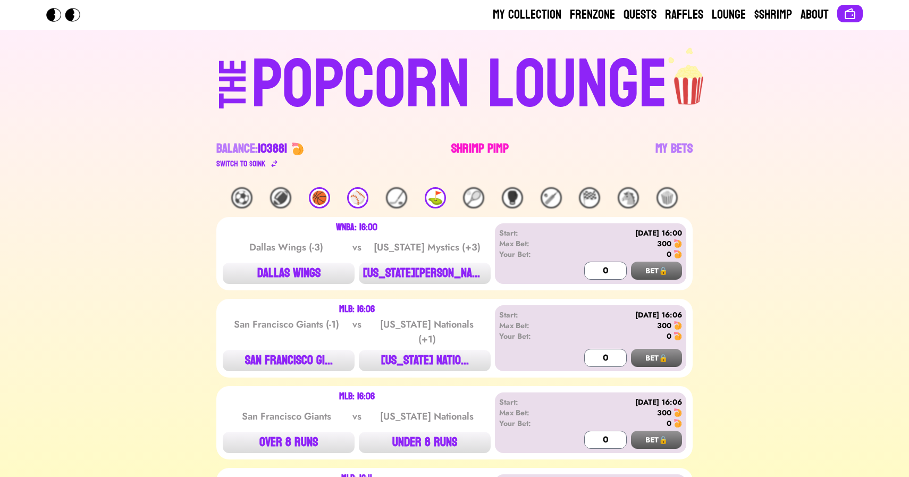
click at [468, 152] on link "Shrimp Pimp" at bounding box center [479, 155] width 57 height 30
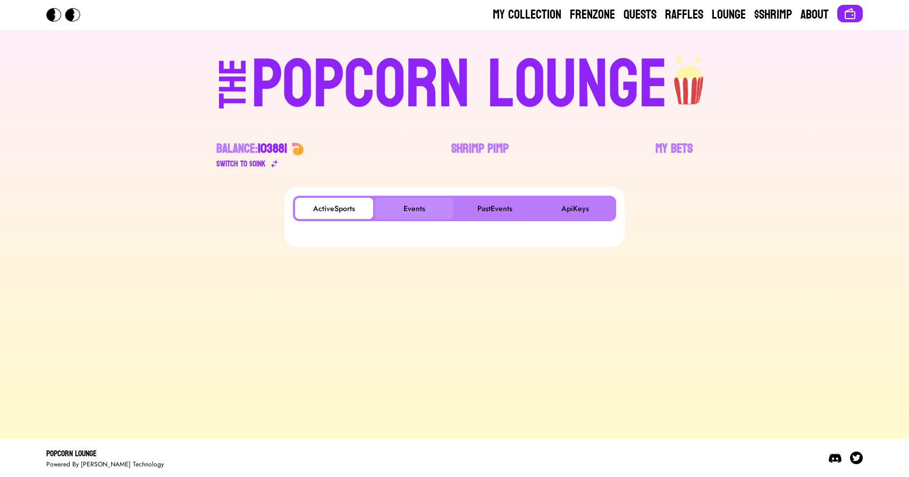
click at [418, 211] on button "Events" at bounding box center [414, 208] width 78 height 21
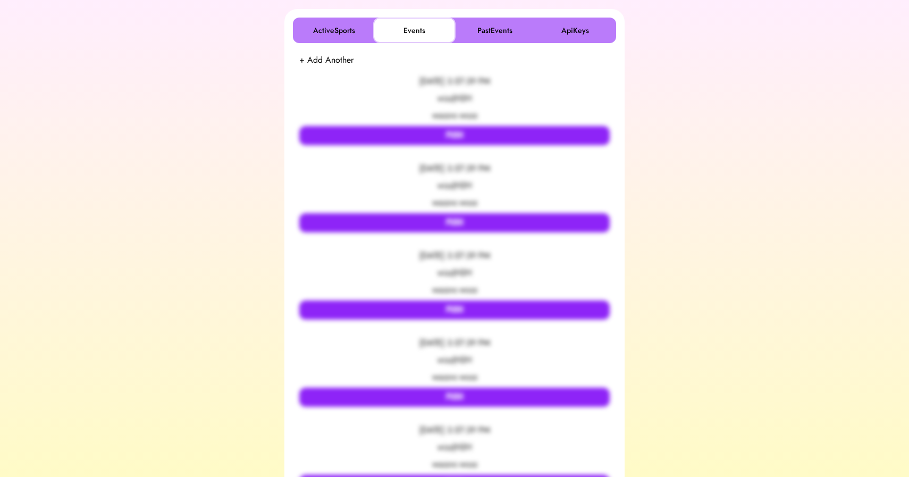
scroll to position [180, 0]
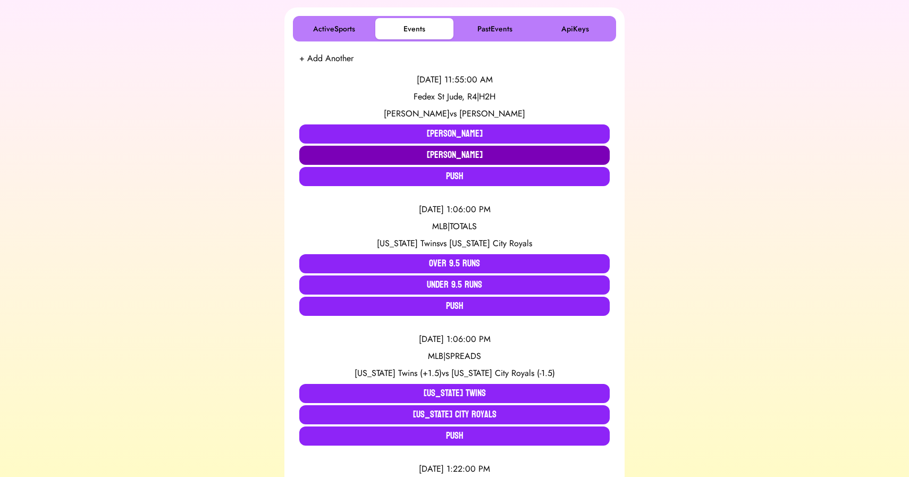
click at [425, 155] on button "Xander Schauffele" at bounding box center [454, 155] width 310 height 19
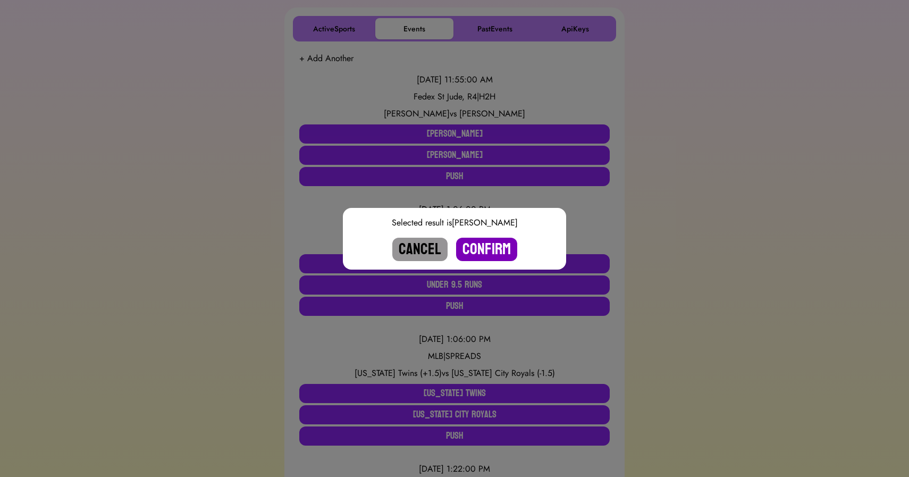
click at [485, 247] on button "Confirm" at bounding box center [486, 249] width 61 height 23
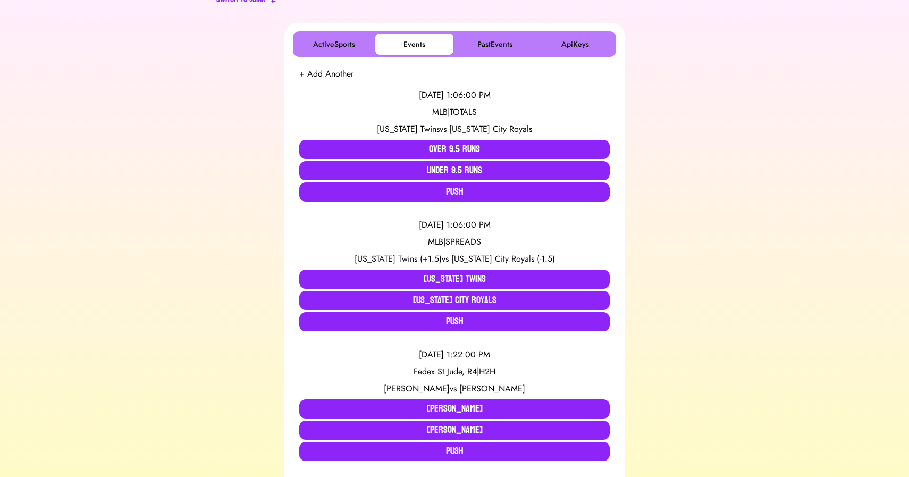
scroll to position [165, 0]
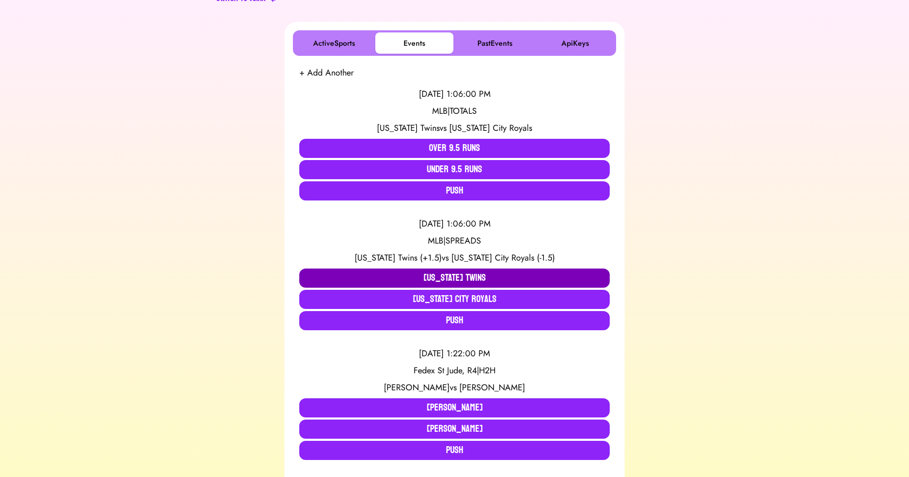
click at [374, 273] on button "Minnesota Twins" at bounding box center [454, 277] width 310 height 19
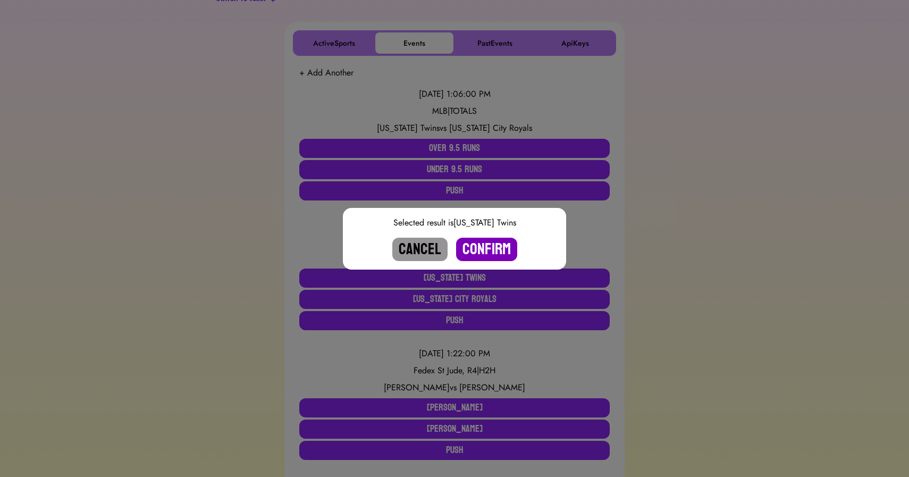
click at [484, 244] on button "Confirm" at bounding box center [486, 249] width 61 height 23
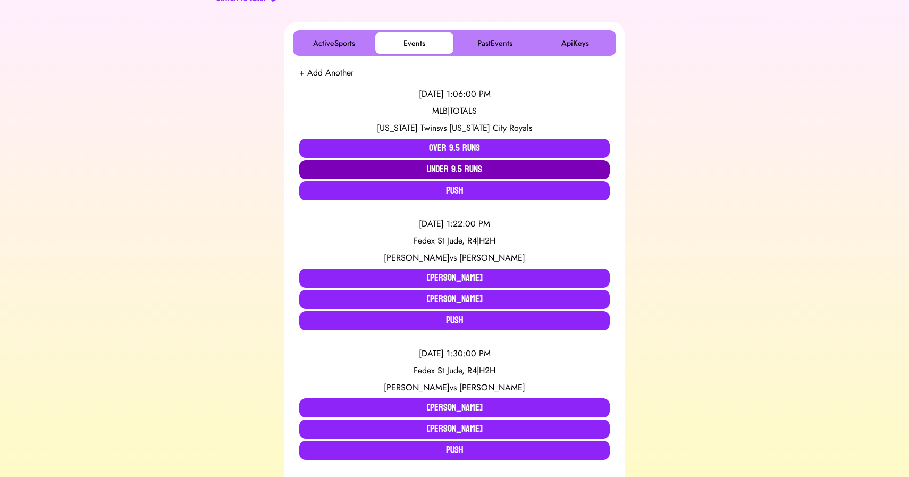
click at [452, 171] on button "Under 9.5 Runs" at bounding box center [454, 169] width 310 height 19
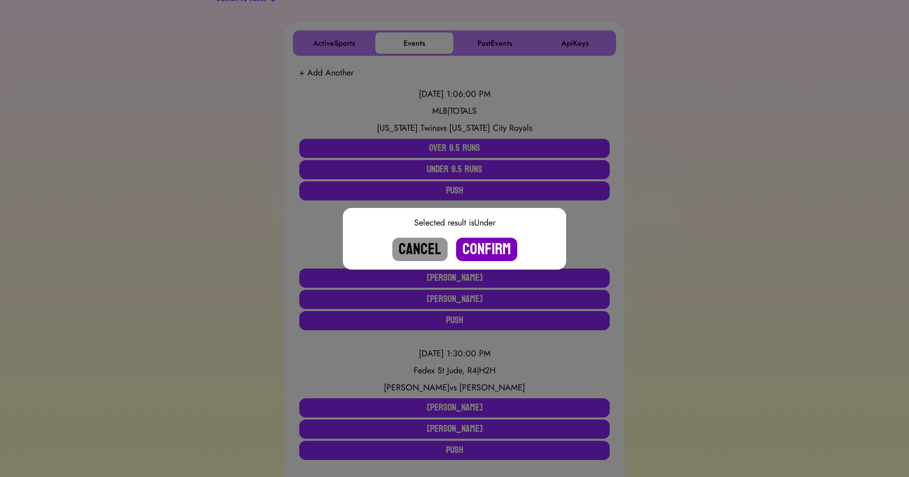
click at [488, 241] on button "Confirm" at bounding box center [486, 249] width 61 height 23
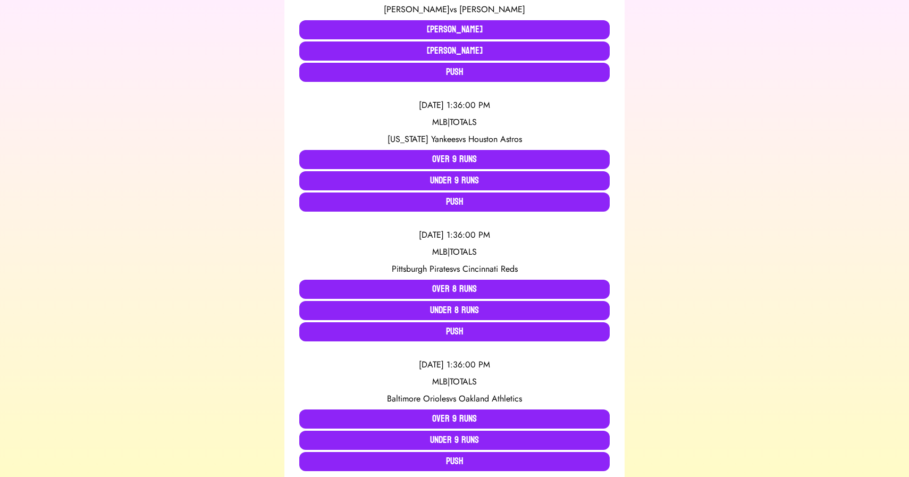
scroll to position [1222, 0]
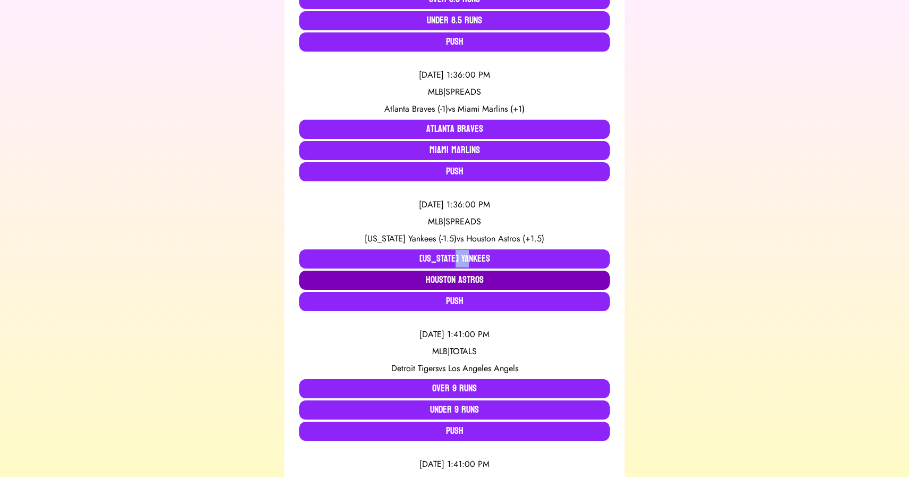
click at [457, 274] on button "Houston Astros" at bounding box center [454, 280] width 310 height 19
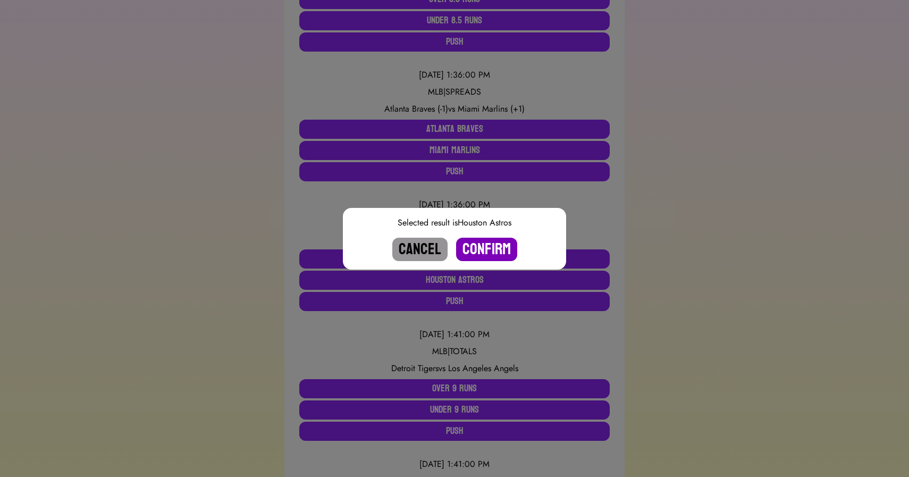
click at [489, 250] on button "Confirm" at bounding box center [486, 249] width 61 height 23
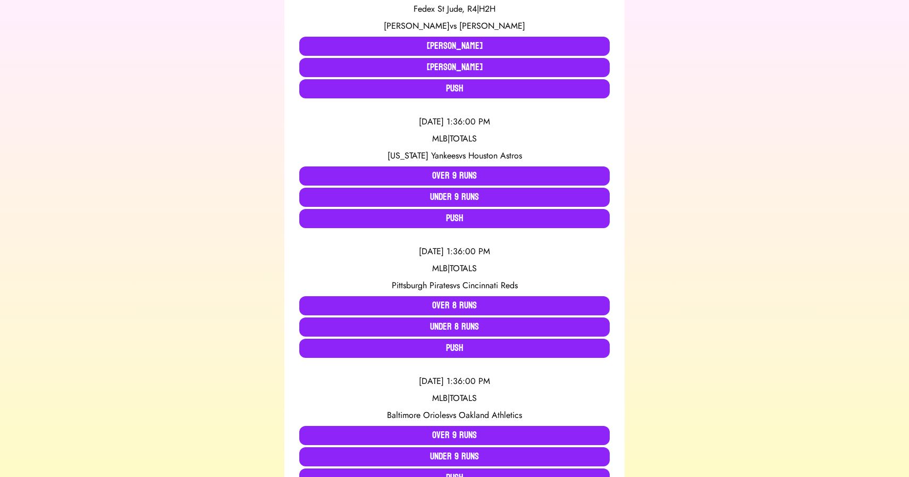
scroll to position [382, 0]
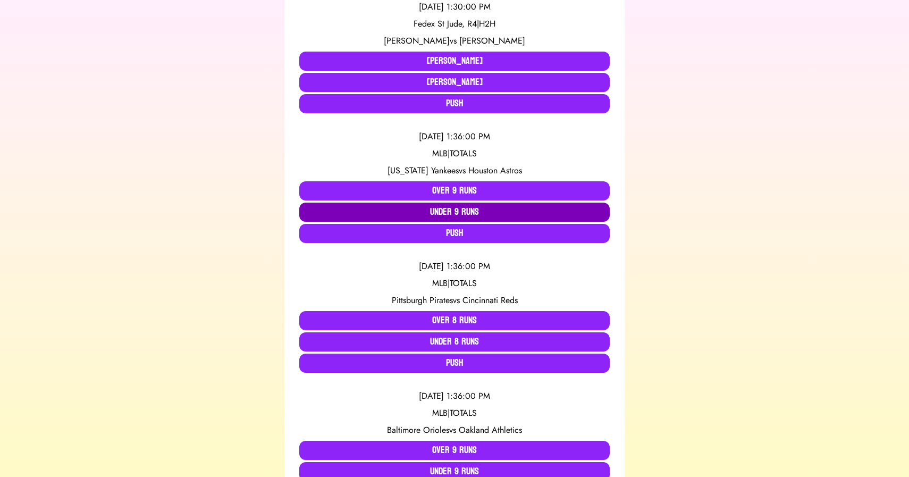
click at [412, 210] on button "Under 9 Runs" at bounding box center [454, 211] width 310 height 19
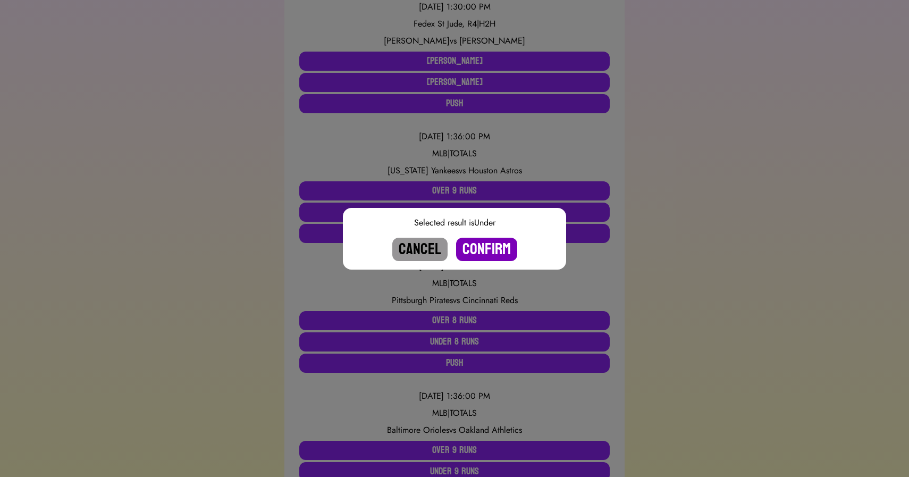
click at [484, 245] on button "Confirm" at bounding box center [486, 249] width 61 height 23
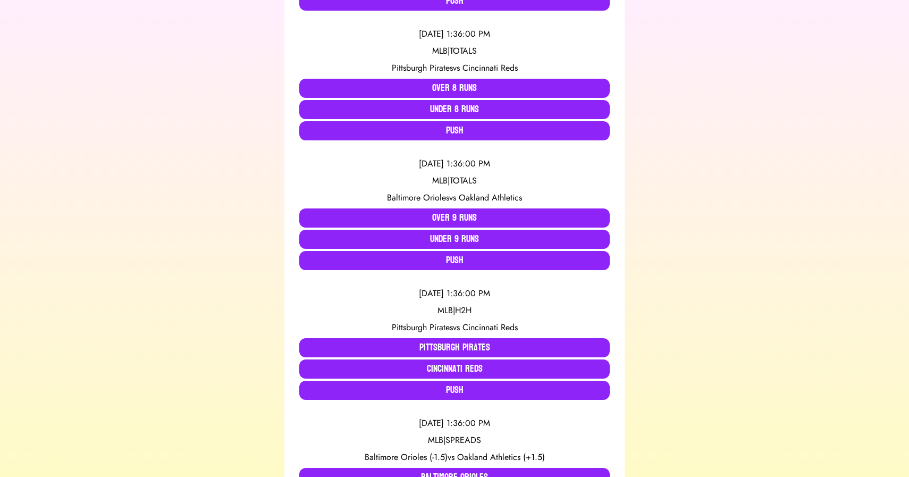
scroll to position [494, 0]
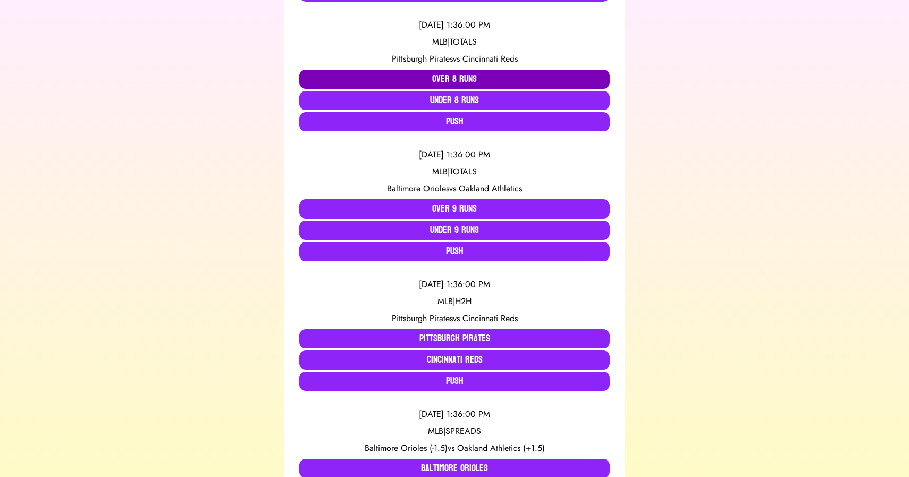
click at [428, 80] on button "Over 8 Runs" at bounding box center [454, 79] width 310 height 19
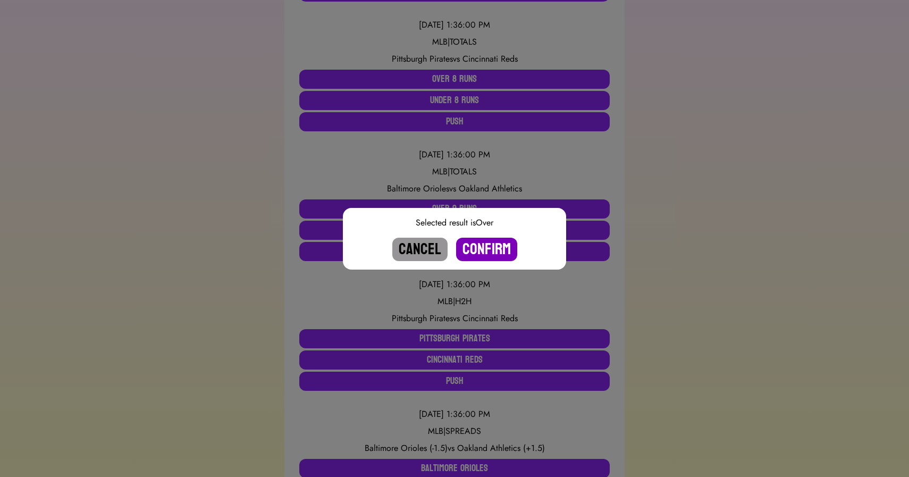
click at [486, 246] on button "Confirm" at bounding box center [486, 249] width 61 height 23
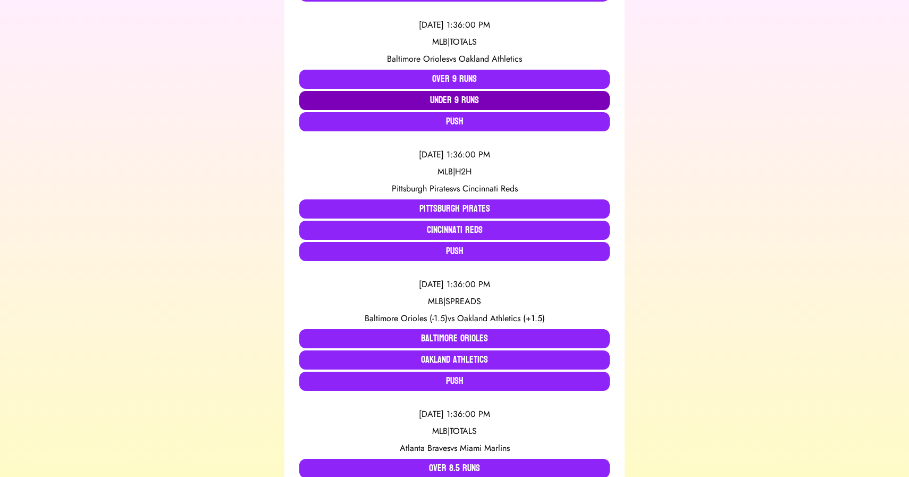
click at [440, 98] on button "Under 9 Runs" at bounding box center [454, 100] width 310 height 19
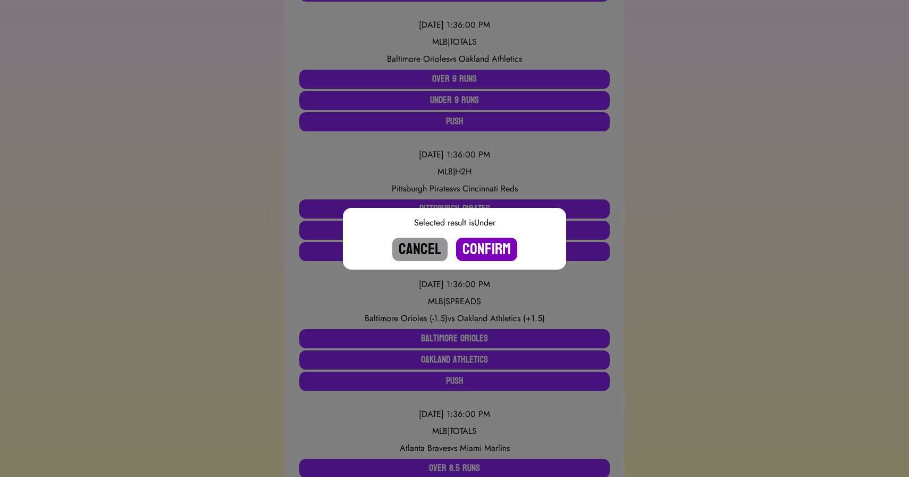
click at [482, 248] on button "Confirm" at bounding box center [486, 249] width 61 height 23
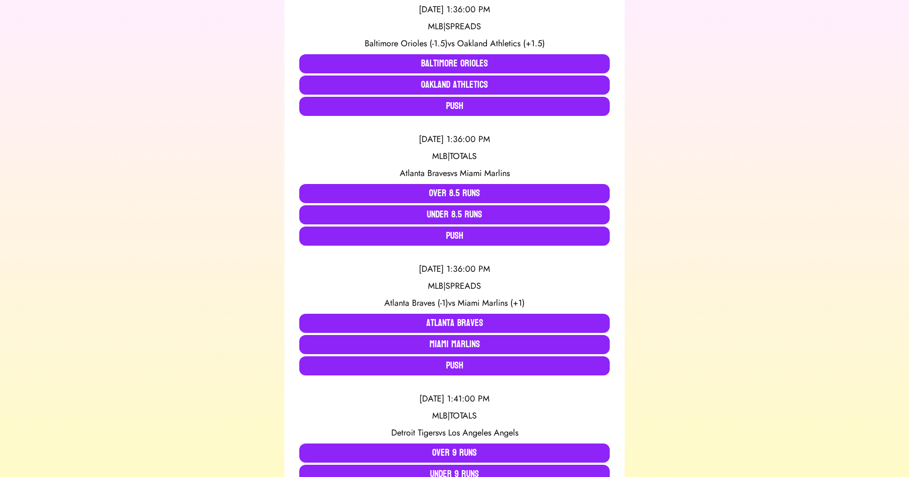
scroll to position [639, 0]
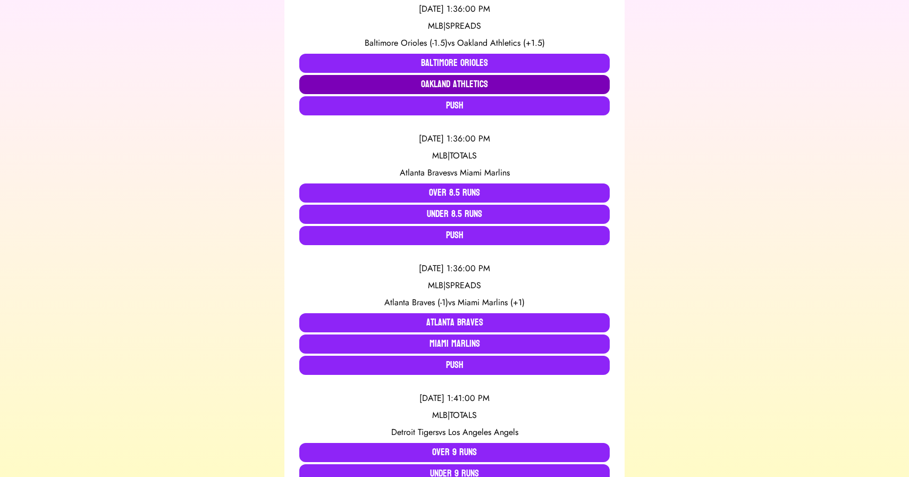
click at [437, 85] on button "Oakland Athletics" at bounding box center [454, 84] width 310 height 19
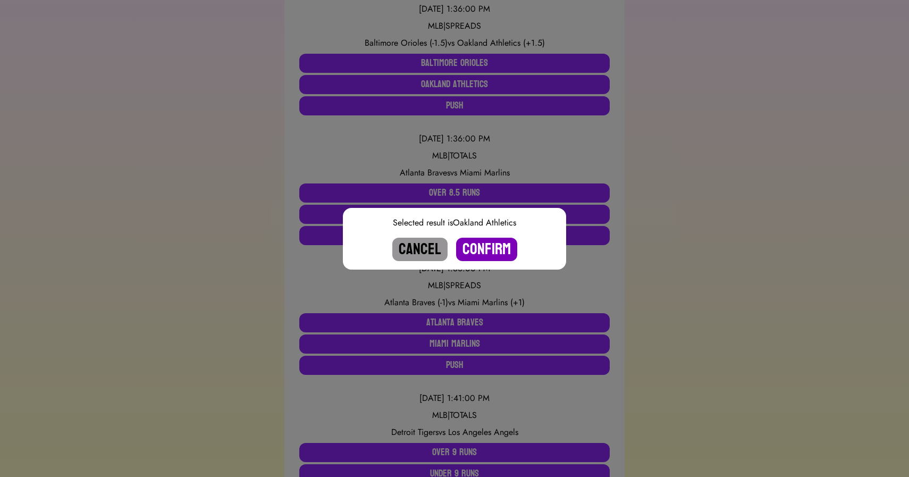
click at [485, 246] on button "Confirm" at bounding box center [486, 249] width 61 height 23
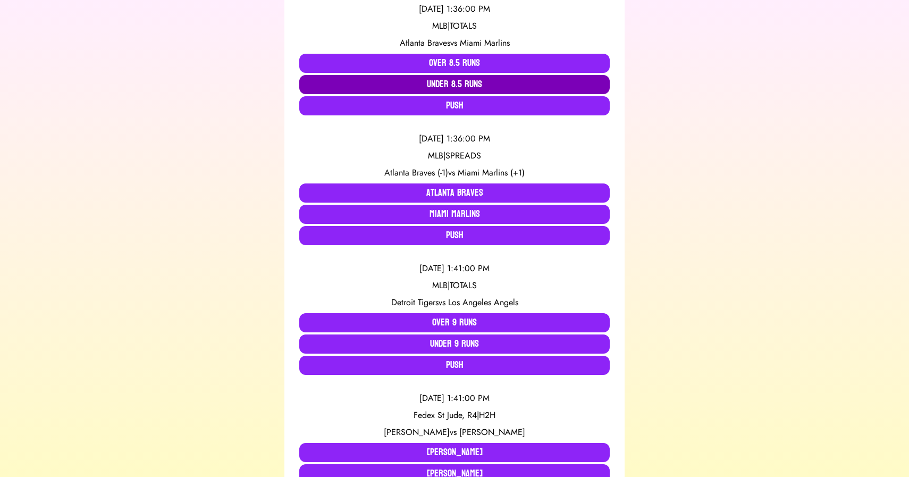
click at [455, 80] on button "Under 8.5 Runs" at bounding box center [454, 84] width 310 height 19
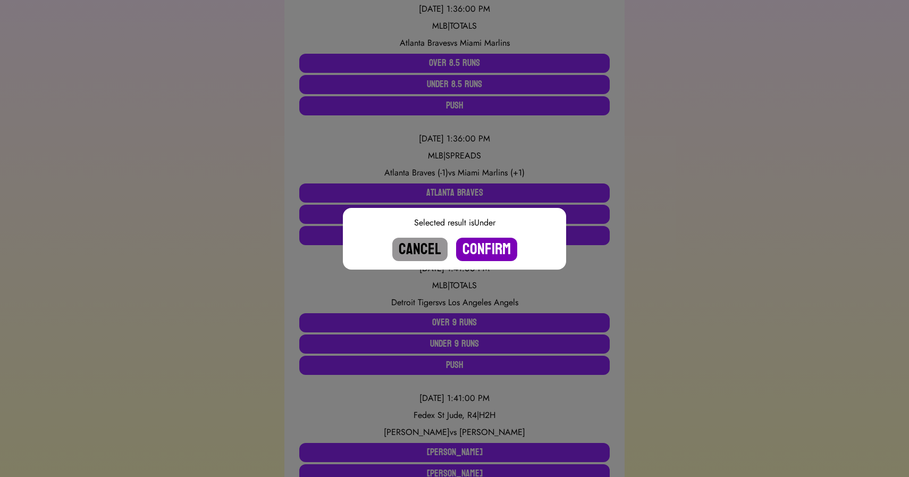
click at [479, 250] on button "Confirm" at bounding box center [486, 249] width 61 height 23
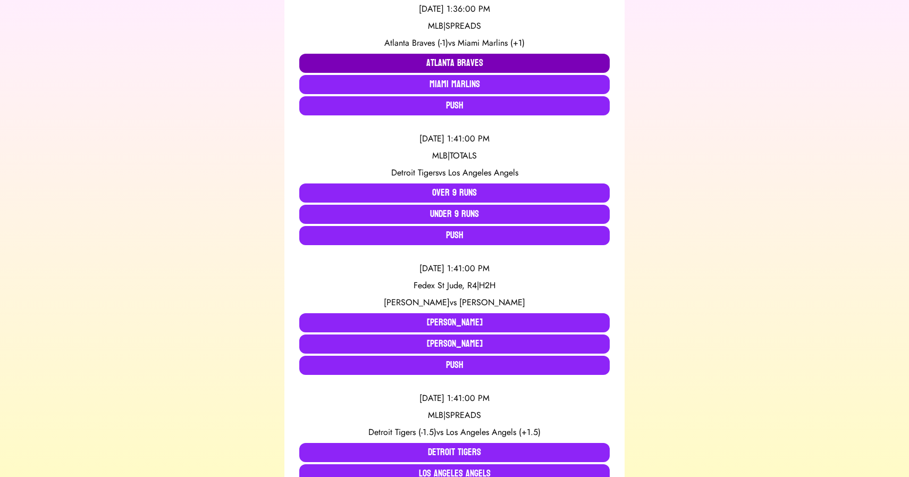
click at [431, 61] on button "Atlanta Braves" at bounding box center [454, 63] width 310 height 19
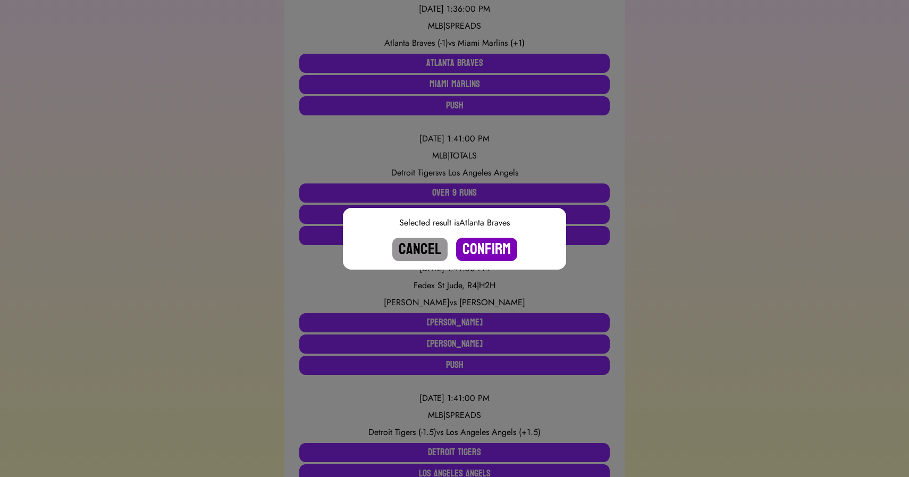
click at [485, 241] on button "Confirm" at bounding box center [486, 249] width 61 height 23
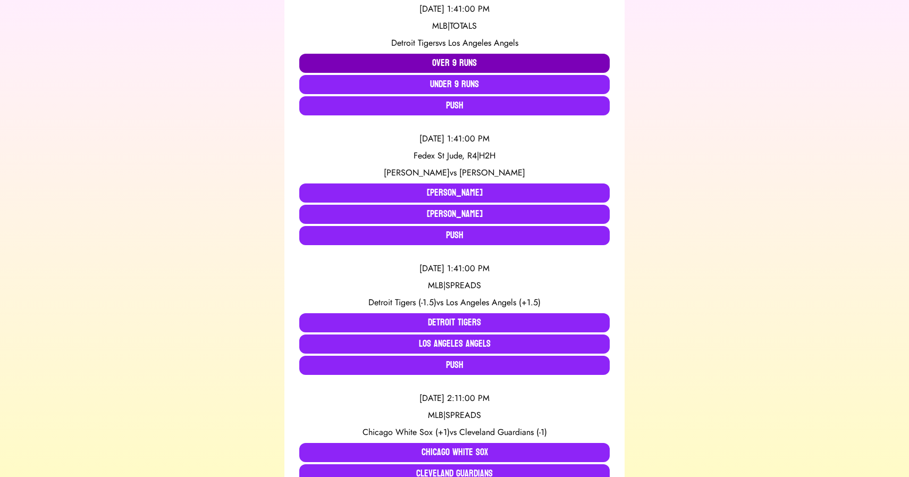
click at [387, 60] on button "Over 9 Runs" at bounding box center [454, 63] width 310 height 19
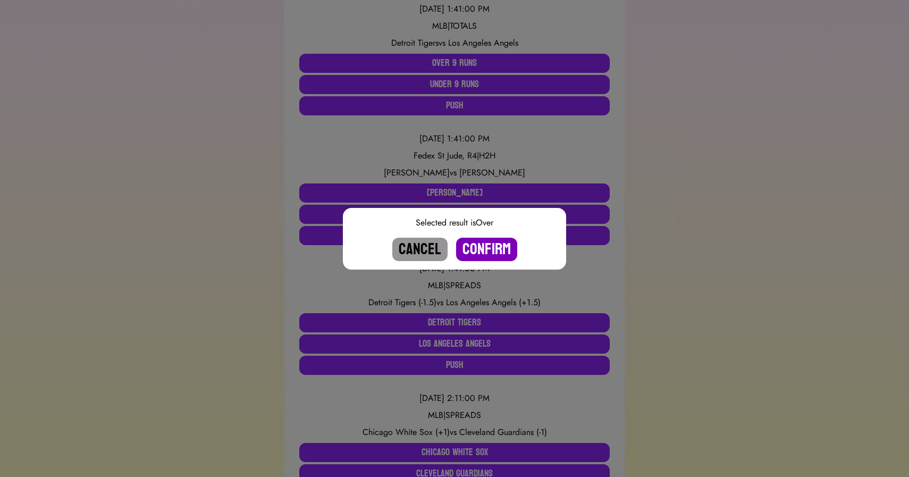
click at [491, 242] on button "Confirm" at bounding box center [486, 249] width 61 height 23
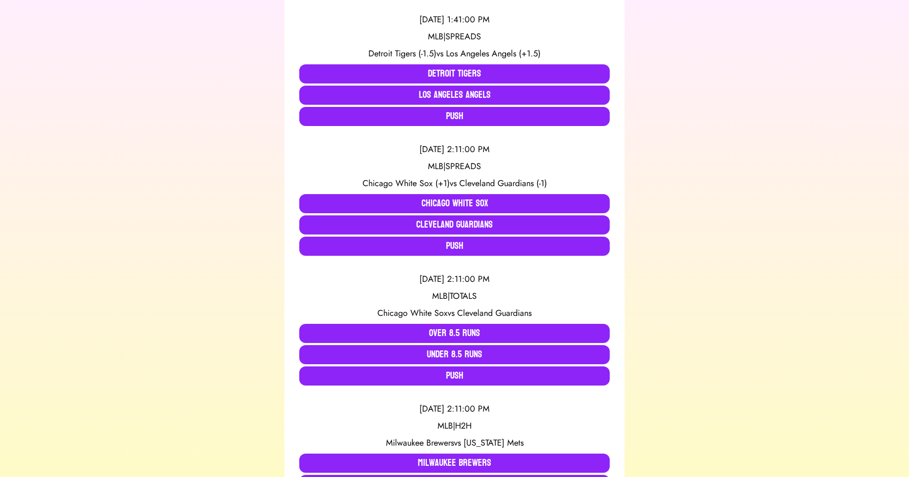
scroll to position [759, 0]
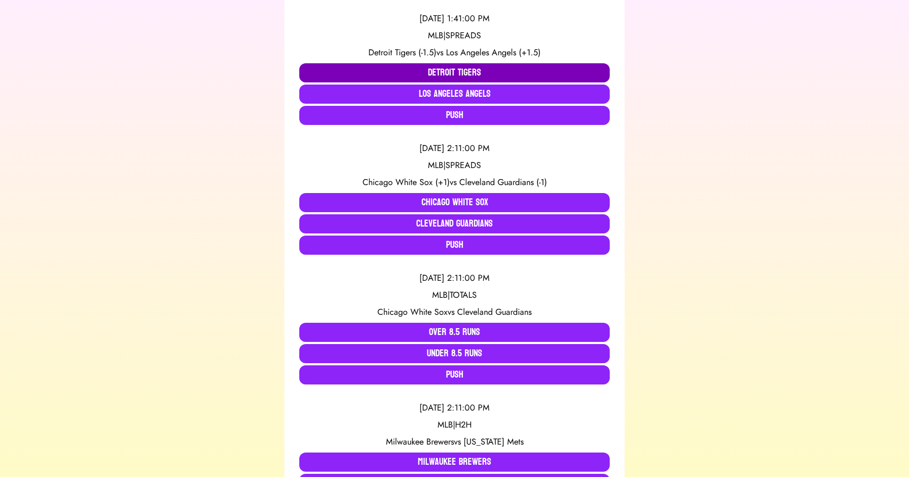
click at [395, 75] on button "Detroit Tigers" at bounding box center [454, 72] width 310 height 19
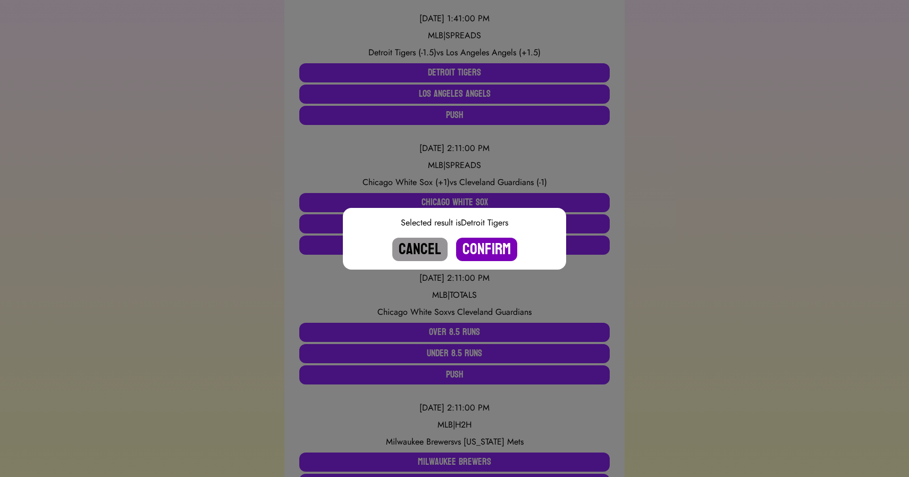
click at [498, 251] on button "Confirm" at bounding box center [486, 249] width 61 height 23
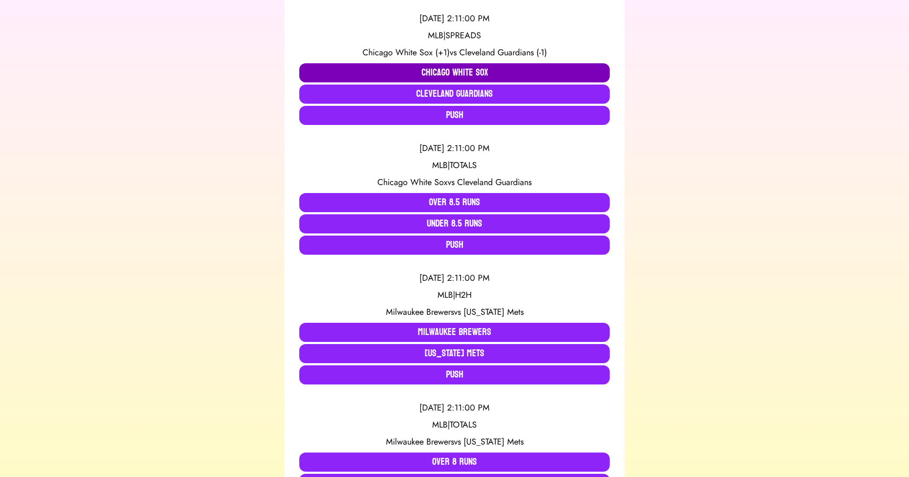
click at [443, 72] on button "Chicago White Sox" at bounding box center [454, 72] width 310 height 19
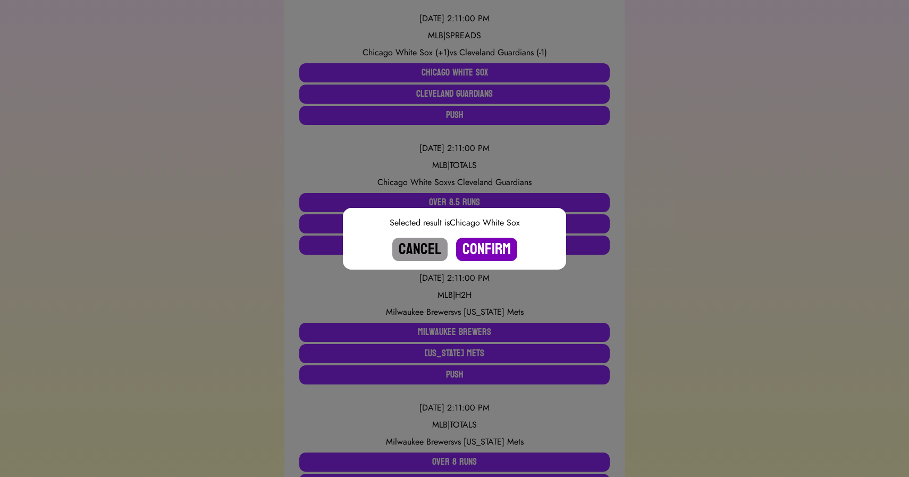
click at [481, 241] on button "Confirm" at bounding box center [486, 249] width 61 height 23
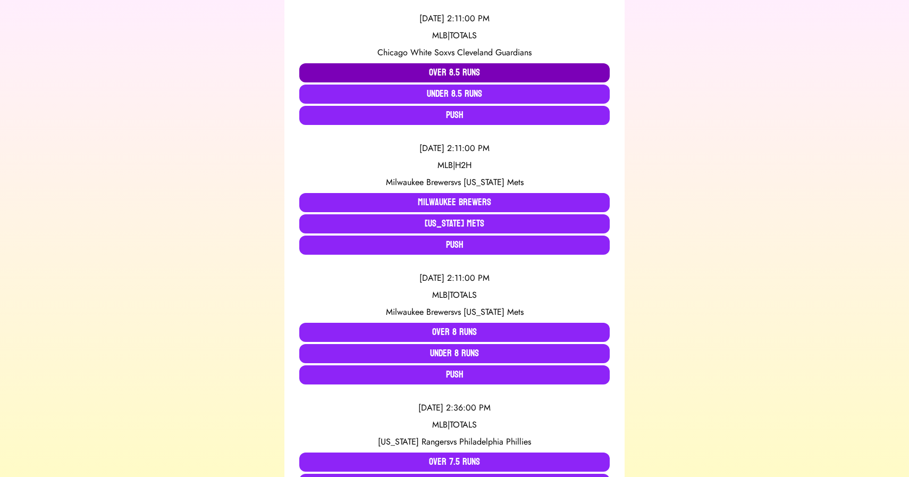
click at [442, 66] on button "Over 8.5 Runs" at bounding box center [454, 72] width 310 height 19
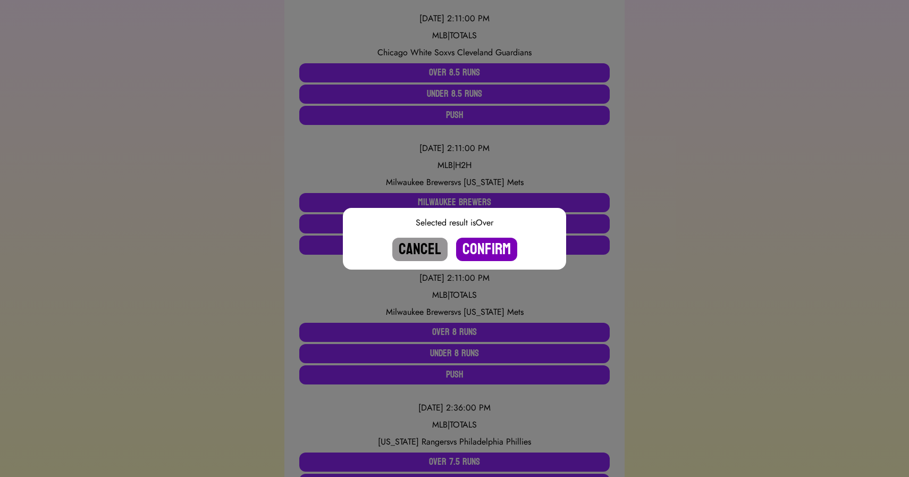
click at [481, 250] on button "Confirm" at bounding box center [486, 249] width 61 height 23
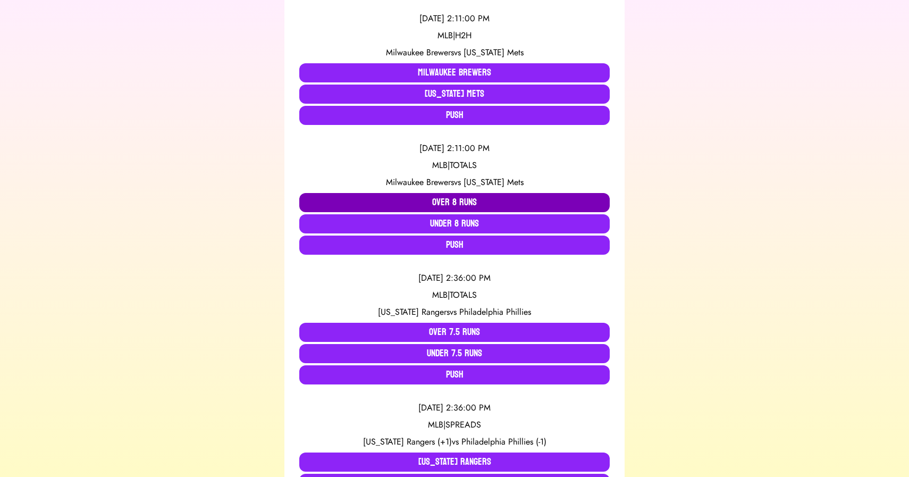
click at [419, 196] on button "Over 8 Runs" at bounding box center [454, 202] width 310 height 19
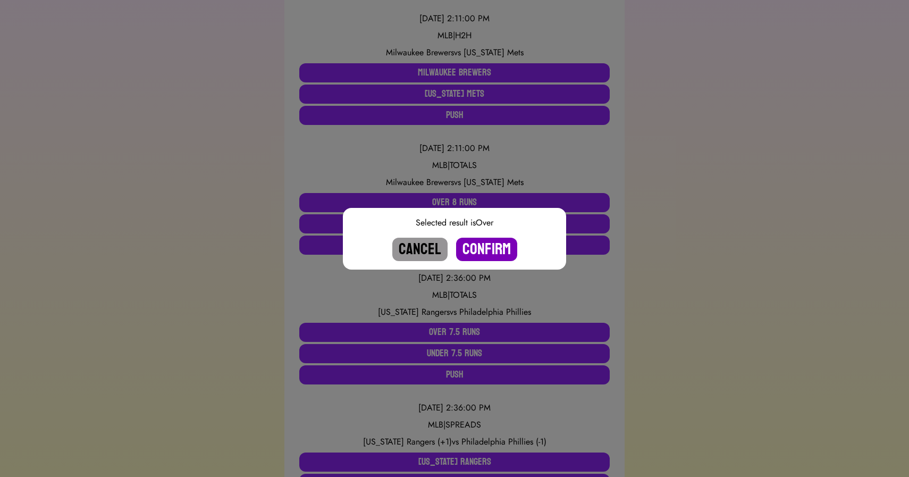
click at [492, 247] on button "Confirm" at bounding box center [486, 249] width 61 height 23
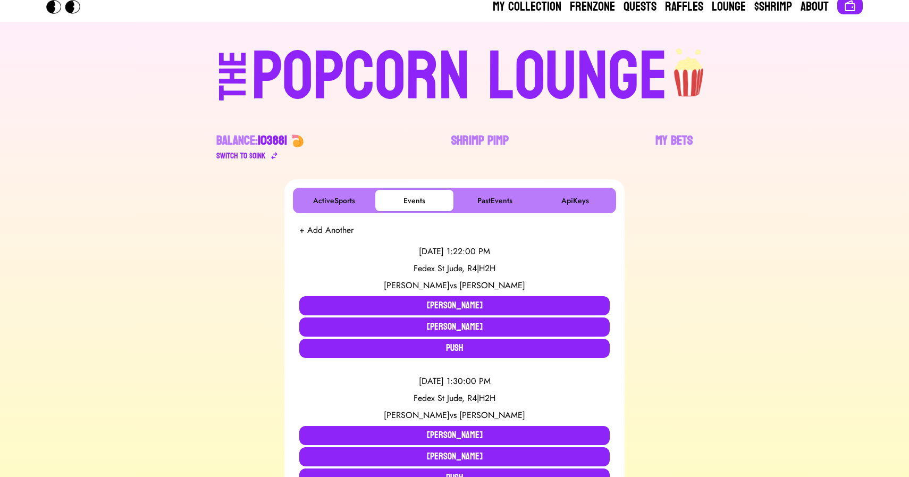
scroll to position [0, 0]
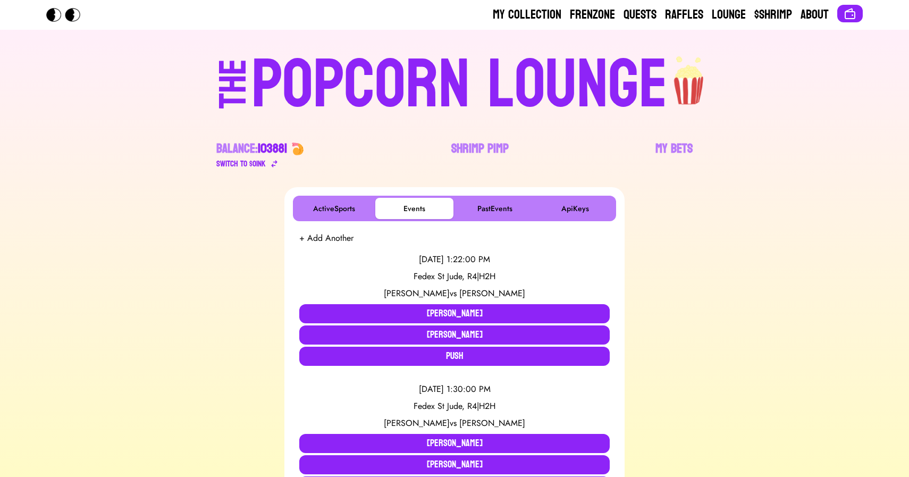
click at [446, 74] on div "POPCORN LOUNGE" at bounding box center [459, 85] width 416 height 68
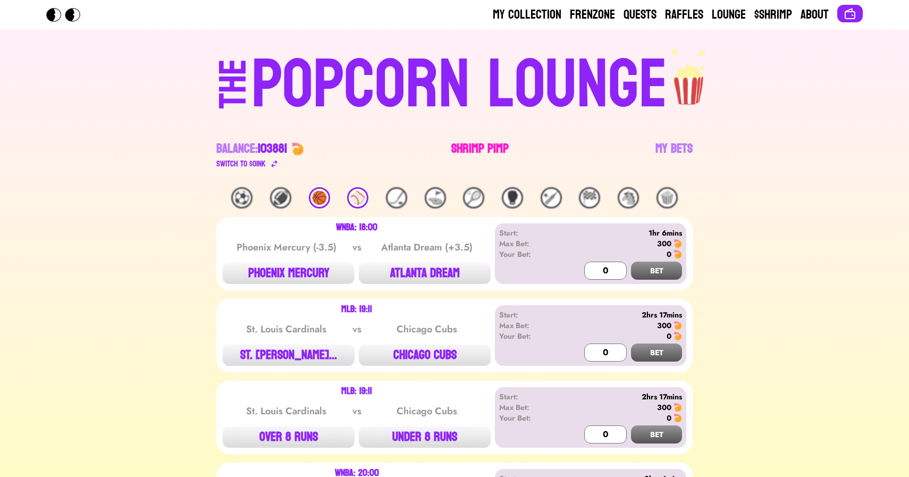
click at [469, 147] on link "Shrimp Pimp" at bounding box center [479, 155] width 57 height 30
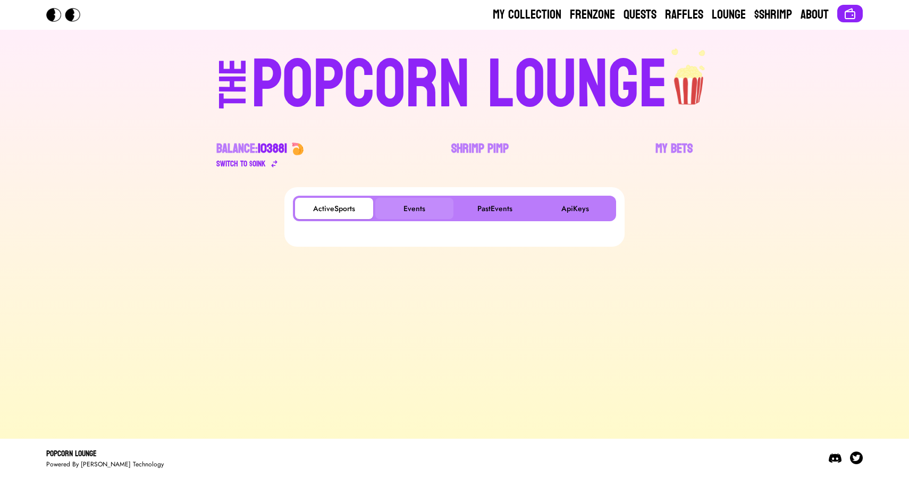
click at [426, 203] on button "Events" at bounding box center [414, 208] width 78 height 21
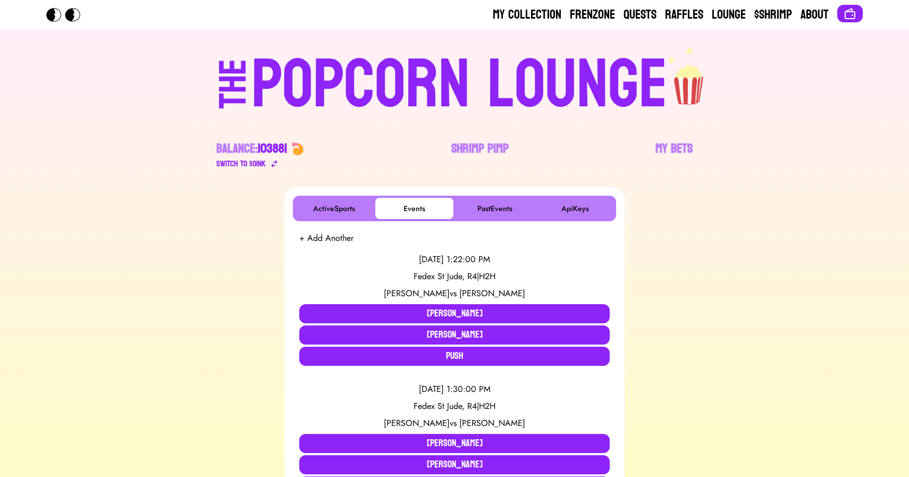
click at [429, 77] on div "POPCORN LOUNGE" at bounding box center [459, 85] width 416 height 68
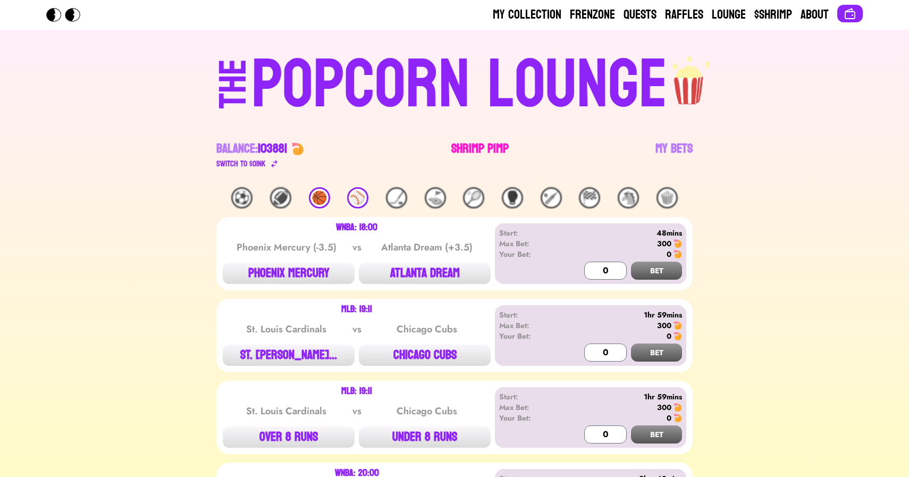
click at [478, 142] on link "Shrimp Pimp" at bounding box center [479, 155] width 57 height 30
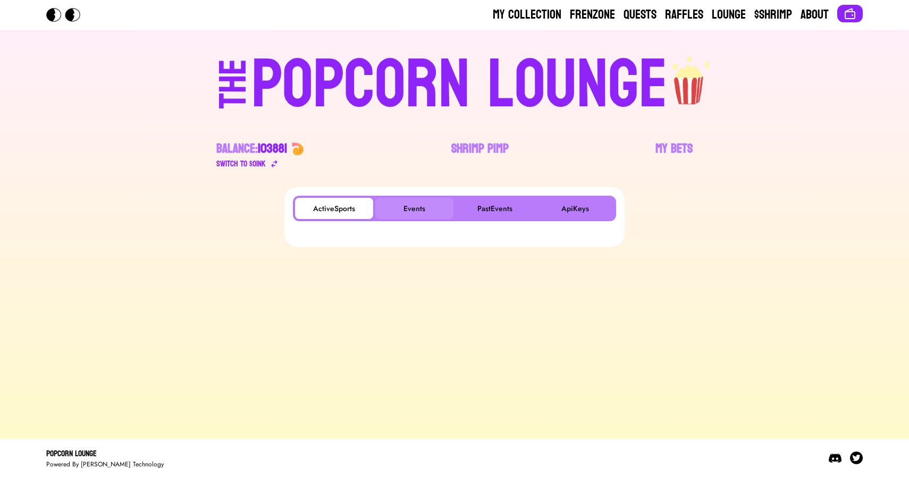
click at [414, 205] on button "Events" at bounding box center [414, 208] width 78 height 21
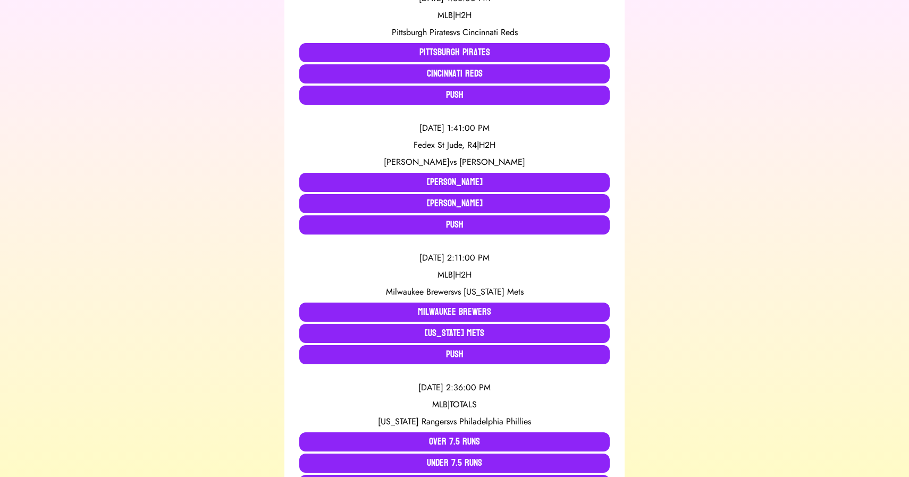
scroll to position [513, 0]
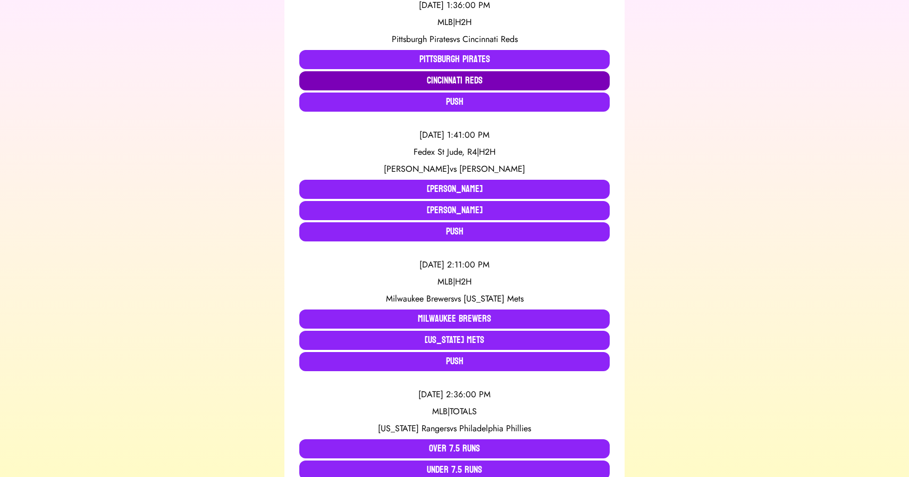
click at [412, 77] on button "Cincinnati Reds" at bounding box center [454, 80] width 310 height 19
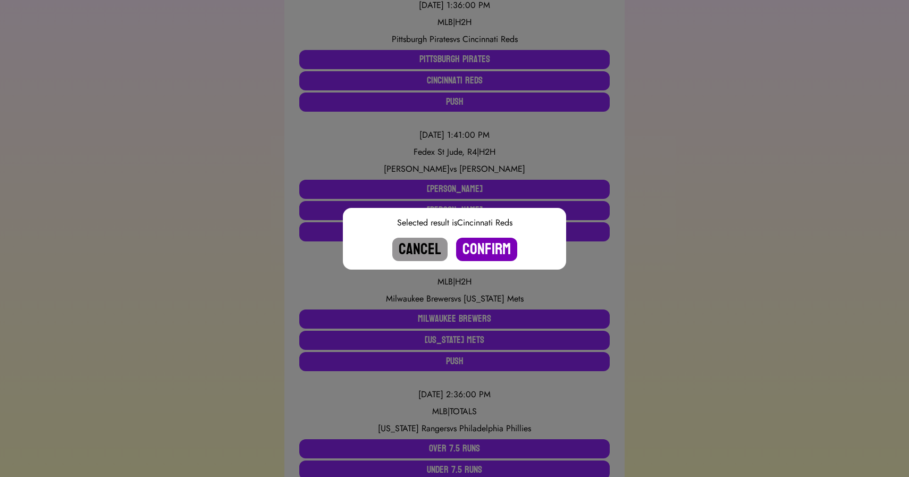
click at [485, 249] on button "Confirm" at bounding box center [486, 249] width 61 height 23
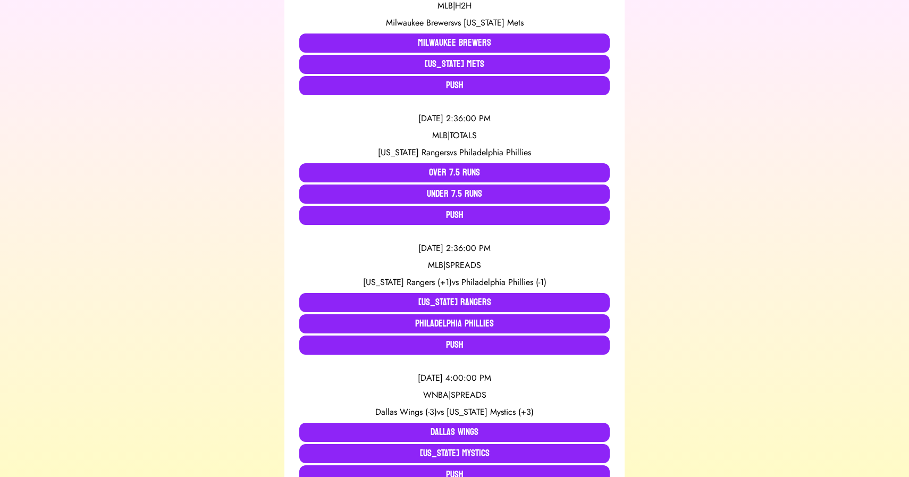
scroll to position [654, 0]
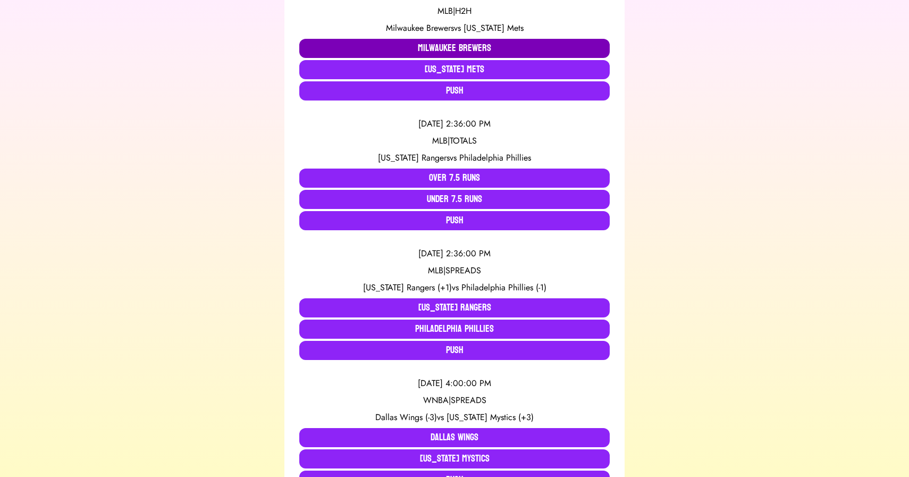
click at [394, 48] on button "Milwaukee Brewers" at bounding box center [454, 48] width 310 height 19
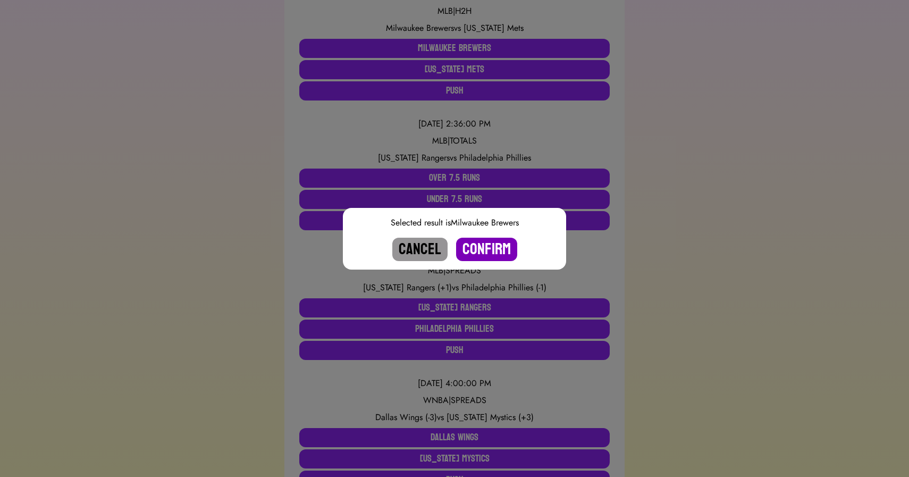
click at [487, 250] on button "Confirm" at bounding box center [486, 249] width 61 height 23
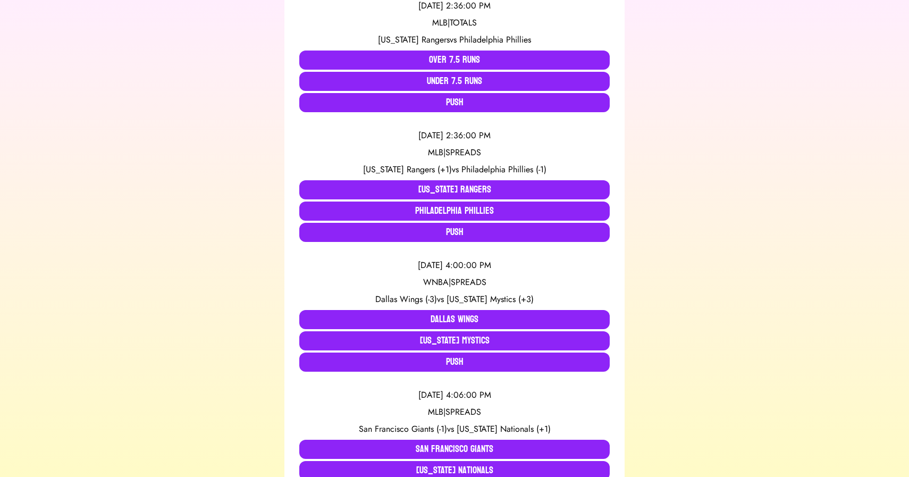
scroll to position [641, 0]
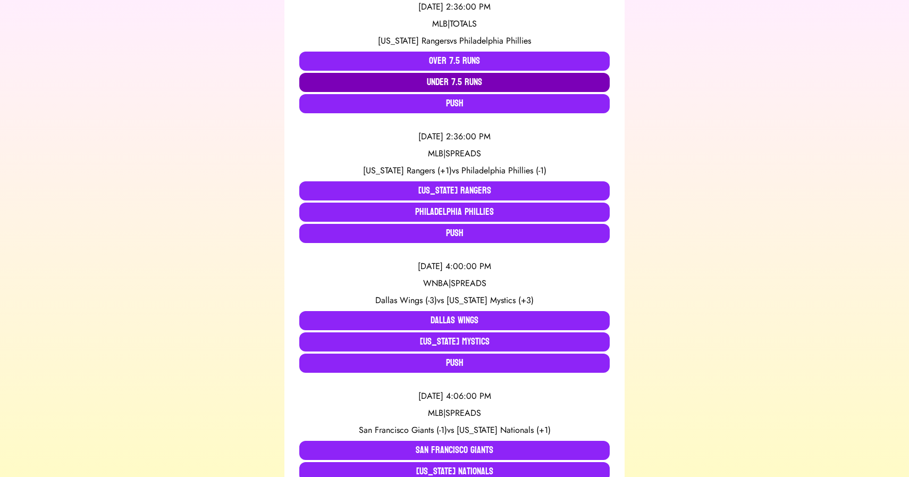
click at [375, 80] on button "Under 7.5 Runs" at bounding box center [454, 82] width 310 height 19
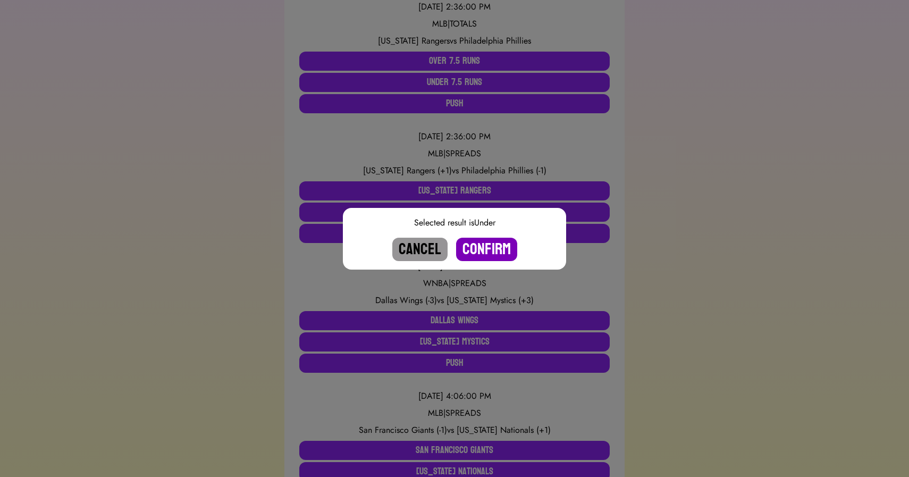
click at [472, 248] on button "Confirm" at bounding box center [486, 249] width 61 height 23
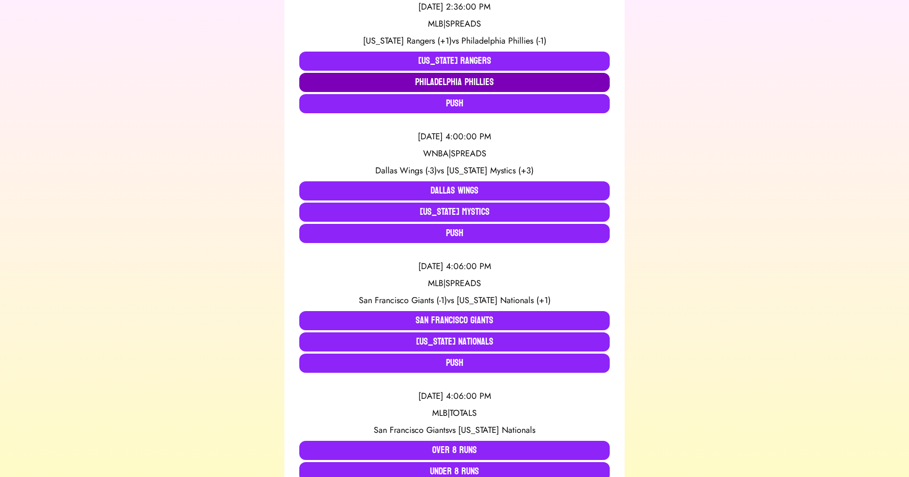
click at [424, 85] on button "Philadelphia Phillies" at bounding box center [454, 82] width 310 height 19
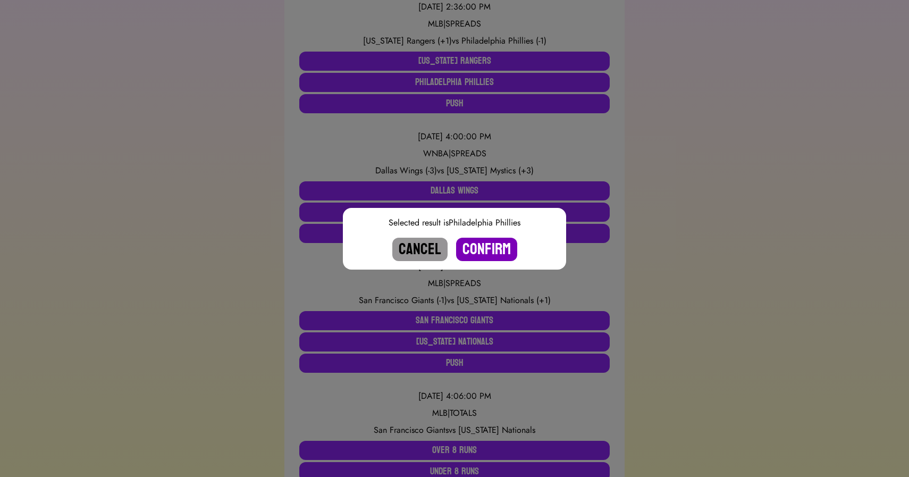
click at [484, 252] on button "Confirm" at bounding box center [486, 249] width 61 height 23
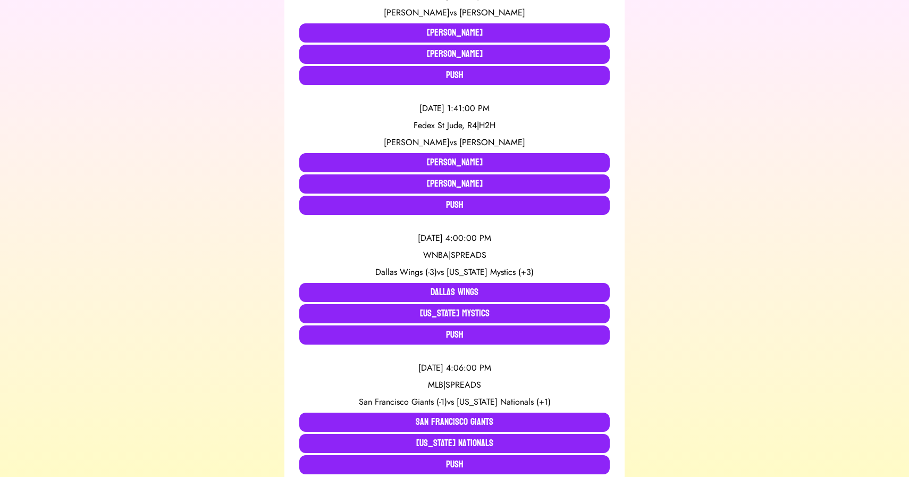
scroll to position [0, 0]
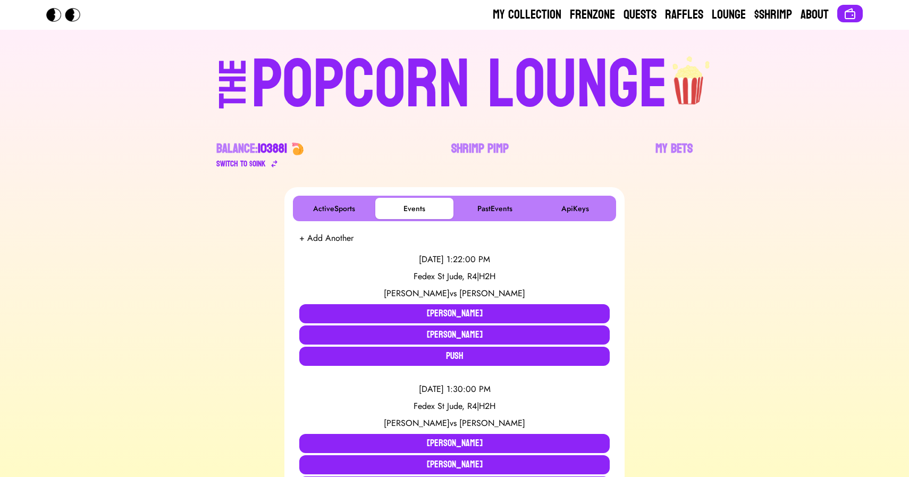
click at [396, 82] on div "POPCORN LOUNGE" at bounding box center [459, 85] width 416 height 68
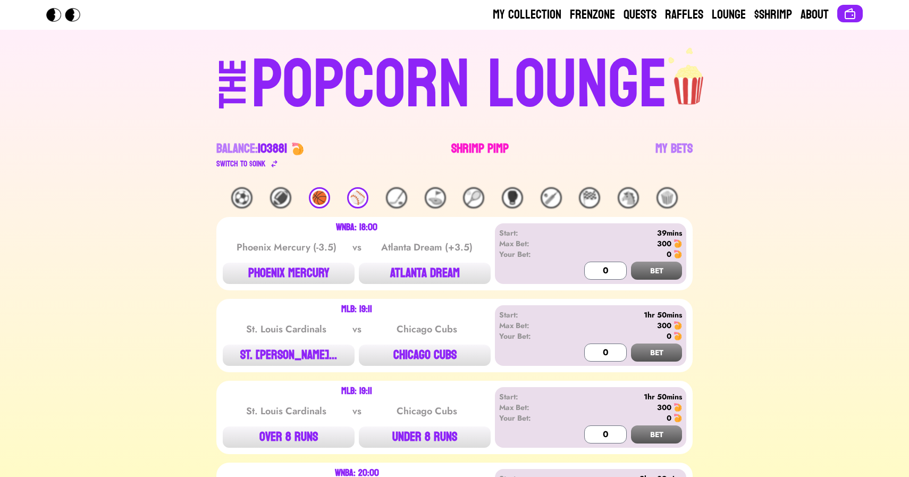
click at [481, 148] on link "Shrimp Pimp" at bounding box center [479, 155] width 57 height 30
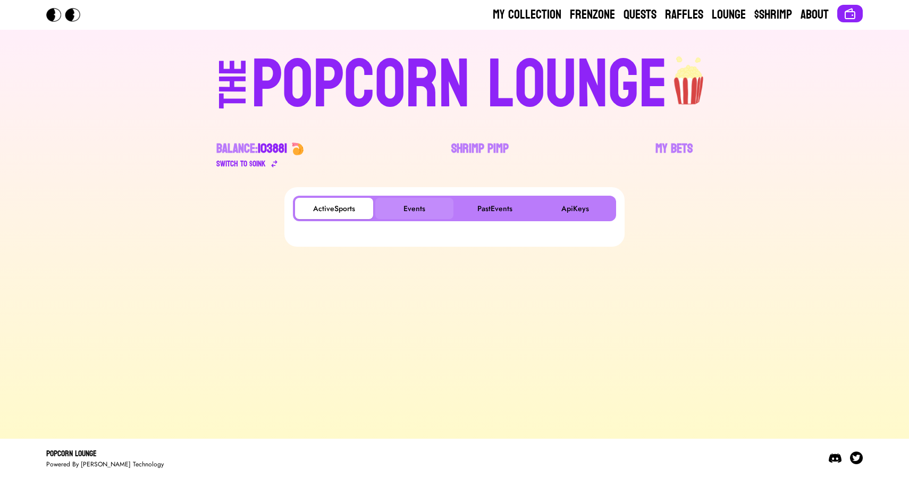
click at [405, 218] on button "Events" at bounding box center [414, 208] width 78 height 21
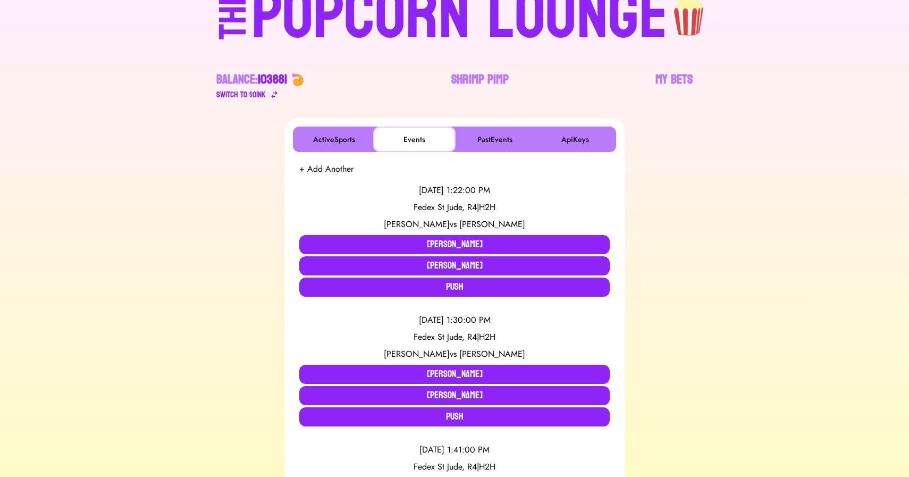
scroll to position [71, 0]
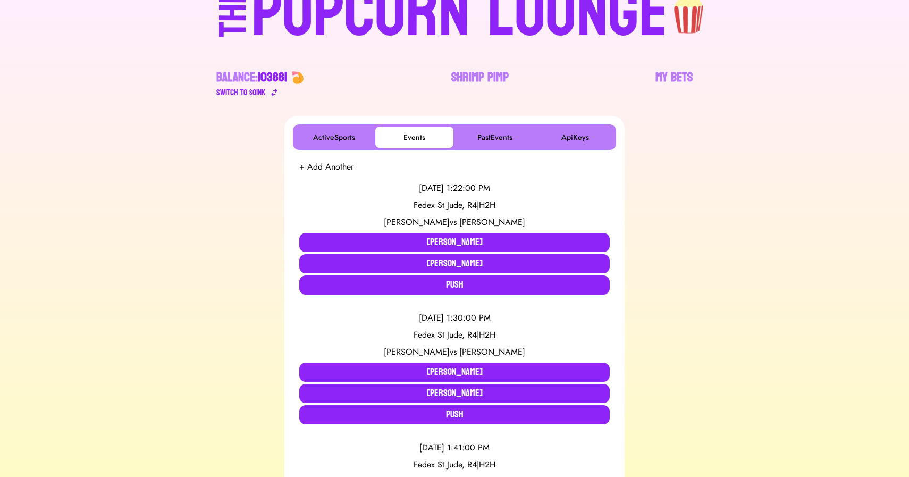
click at [303, 28] on div "POPCORN LOUNGE" at bounding box center [459, 14] width 416 height 68
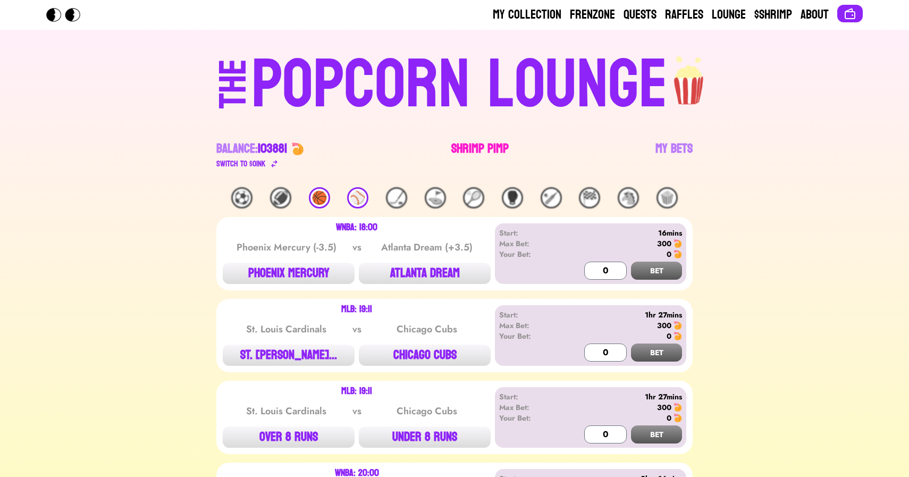
click at [459, 146] on link "Shrimp Pimp" at bounding box center [479, 155] width 57 height 30
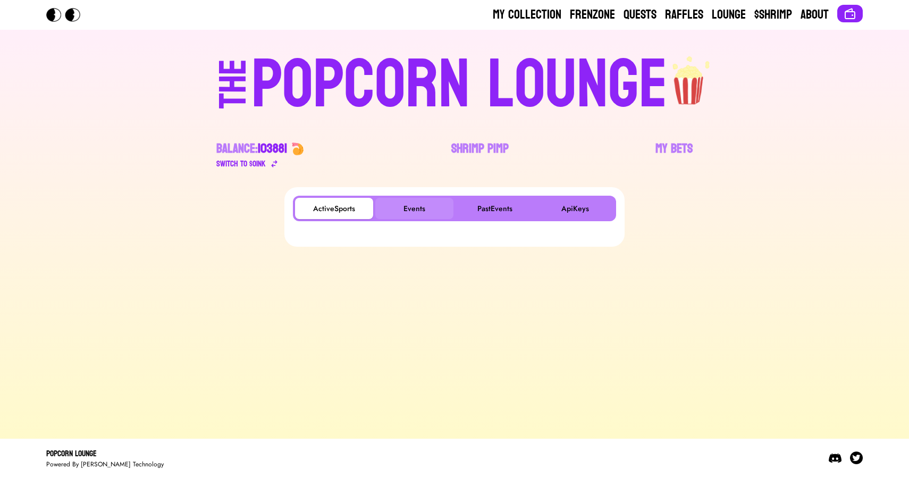
click at [418, 207] on button "Events" at bounding box center [414, 208] width 78 height 21
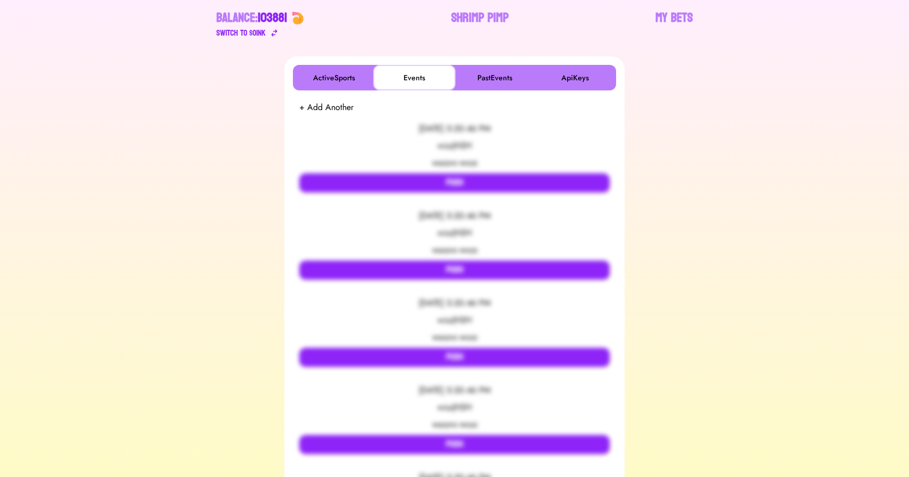
scroll to position [138, 0]
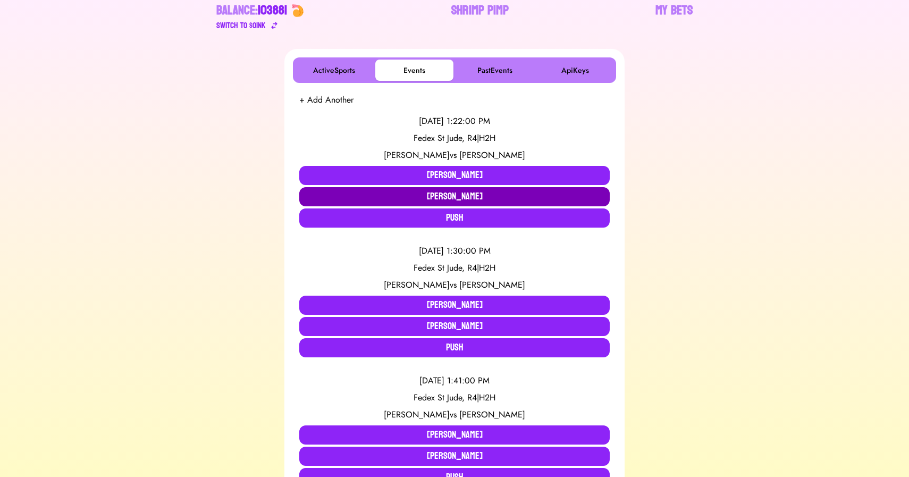
click at [416, 191] on button "[PERSON_NAME]" at bounding box center [454, 196] width 310 height 19
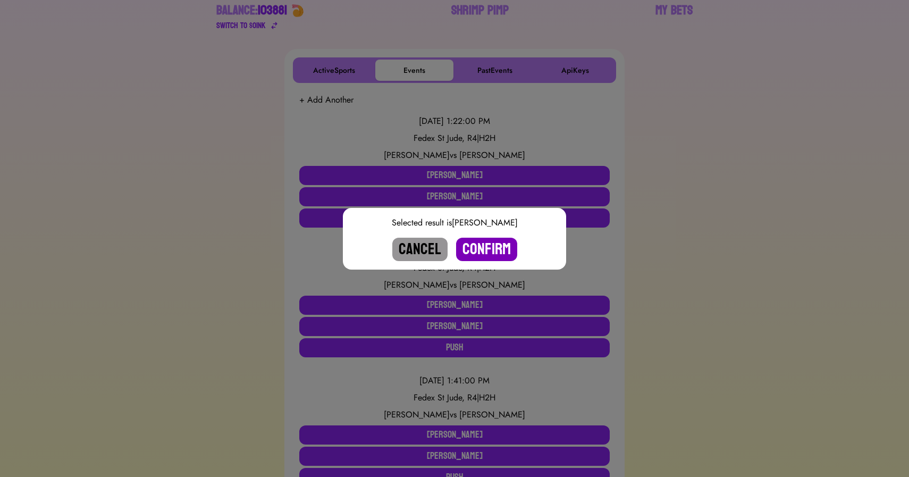
click at [488, 250] on button "Confirm" at bounding box center [486, 249] width 61 height 23
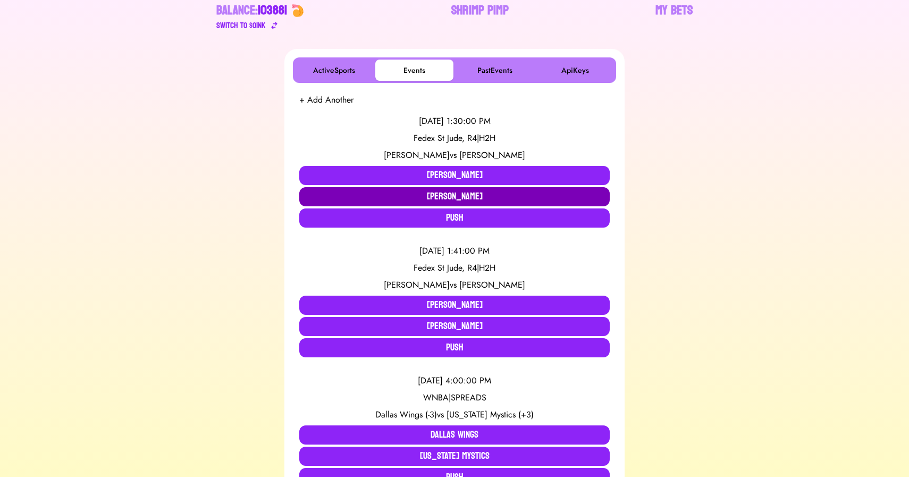
click at [427, 201] on button "[PERSON_NAME]" at bounding box center [454, 196] width 310 height 19
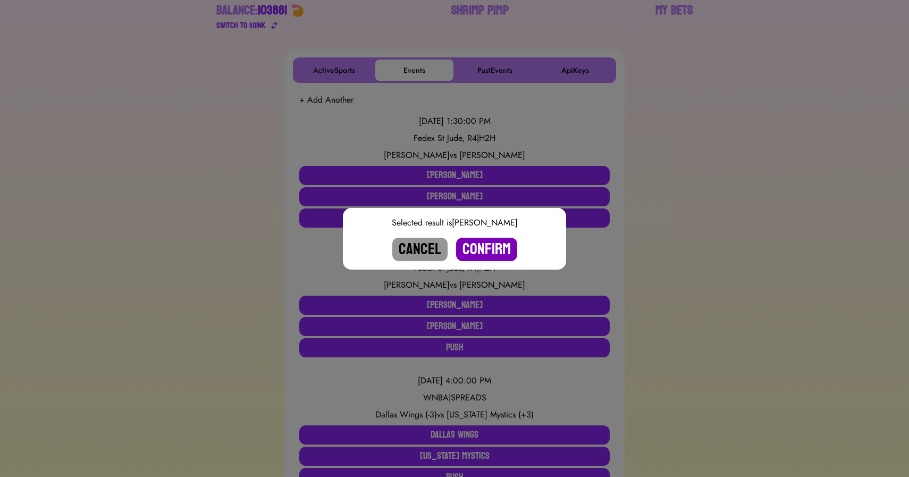
click at [480, 252] on button "Confirm" at bounding box center [486, 249] width 61 height 23
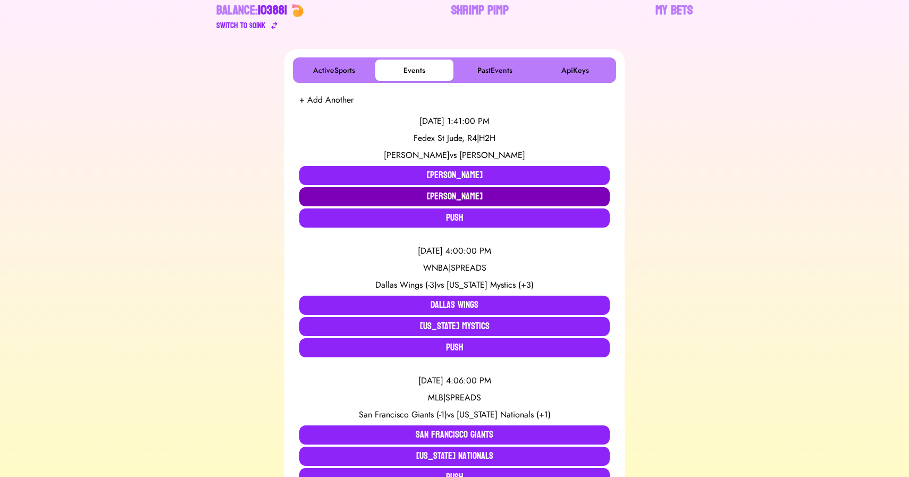
click at [435, 199] on button "[PERSON_NAME]" at bounding box center [454, 196] width 310 height 19
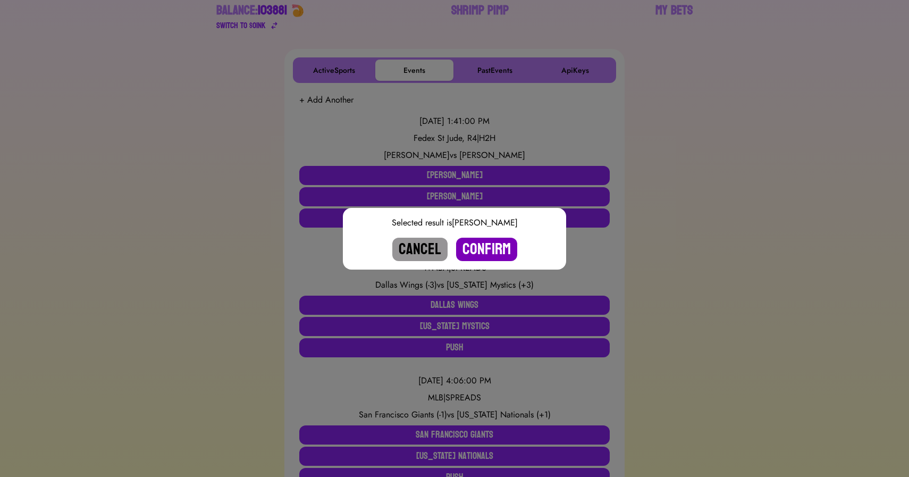
click at [501, 252] on button "Confirm" at bounding box center [486, 249] width 61 height 23
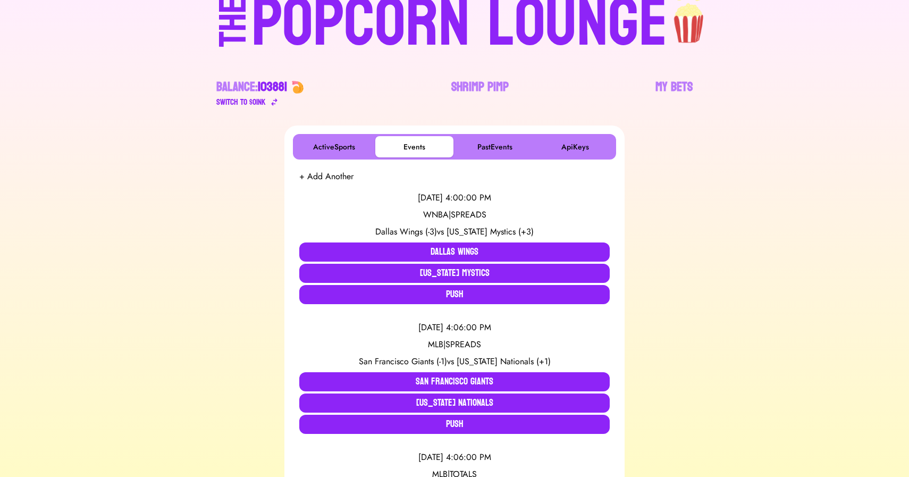
scroll to position [0, 0]
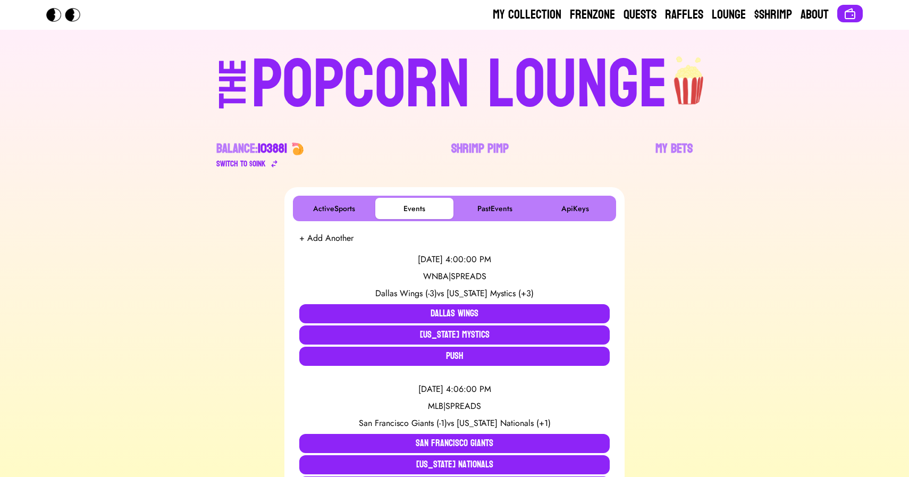
click at [403, 71] on div "POPCORN LOUNGE" at bounding box center [459, 85] width 416 height 68
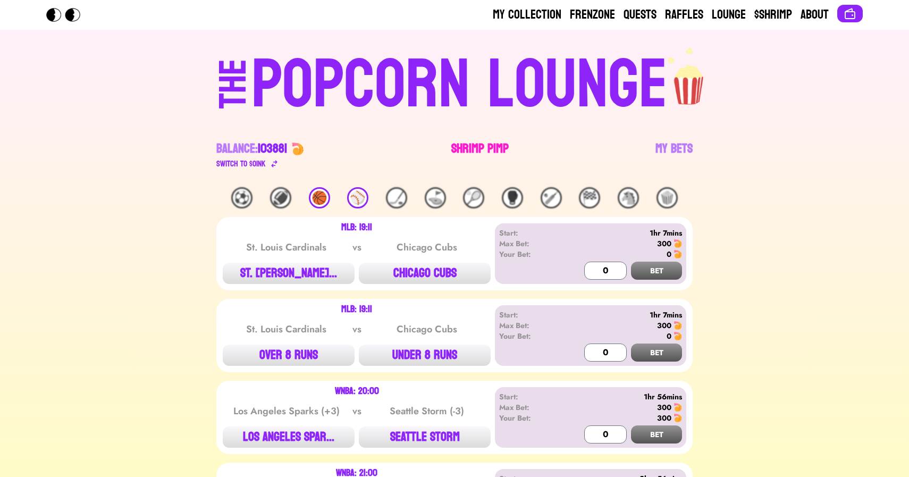
click at [457, 144] on link "Shrimp Pimp" at bounding box center [479, 155] width 57 height 30
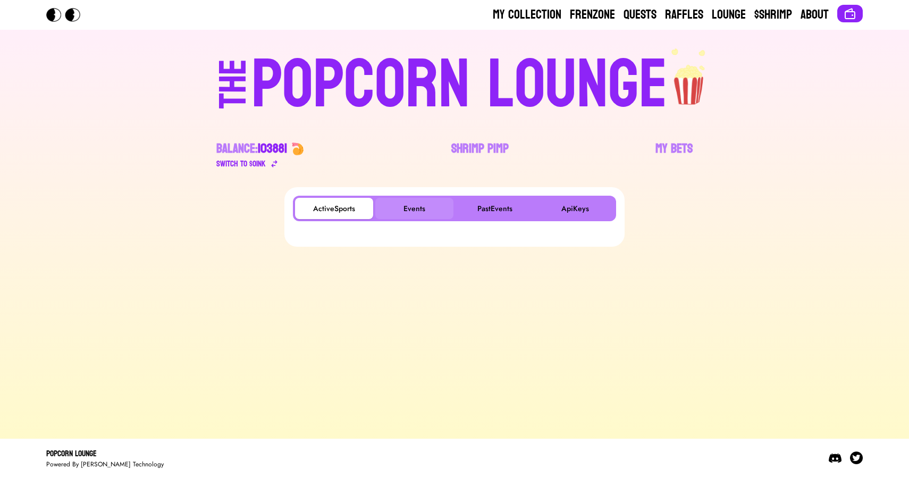
click at [421, 203] on button "Events" at bounding box center [414, 208] width 78 height 21
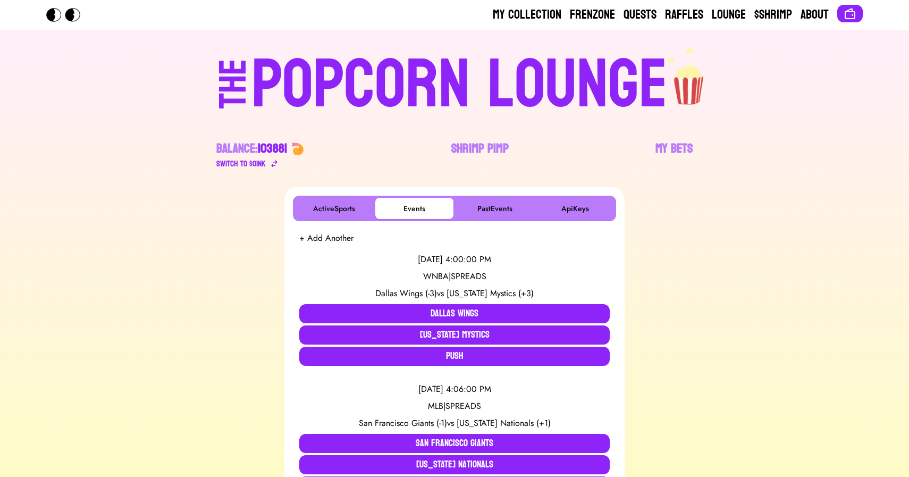
click at [379, 94] on div "POPCORN LOUNGE" at bounding box center [459, 85] width 416 height 68
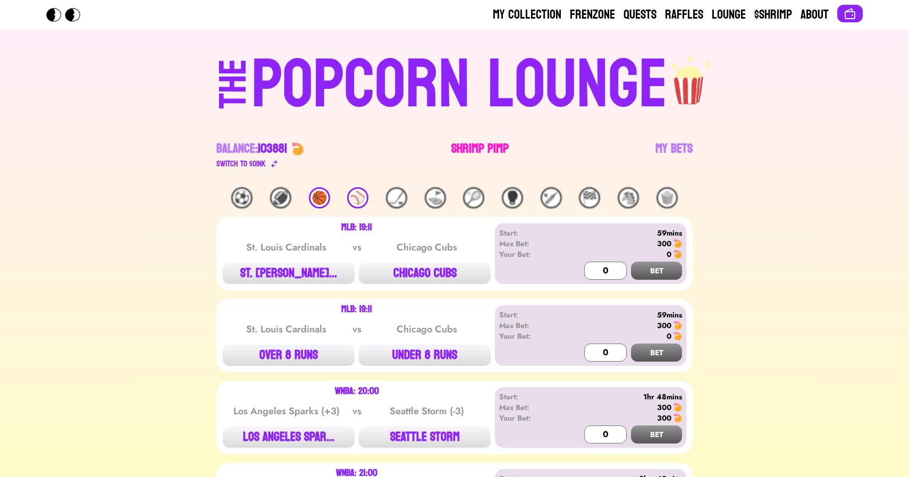
click at [480, 147] on link "Shrimp Pimp" at bounding box center [479, 155] width 57 height 30
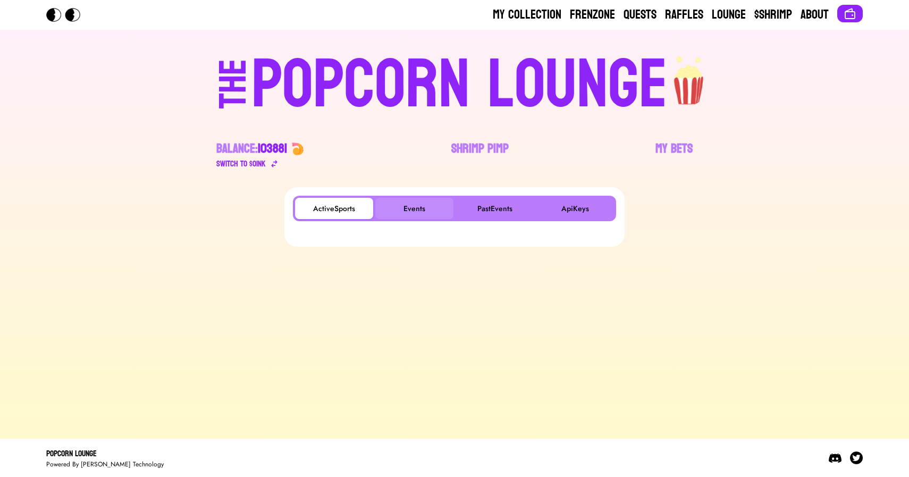
click at [410, 207] on button "Events" at bounding box center [414, 208] width 78 height 21
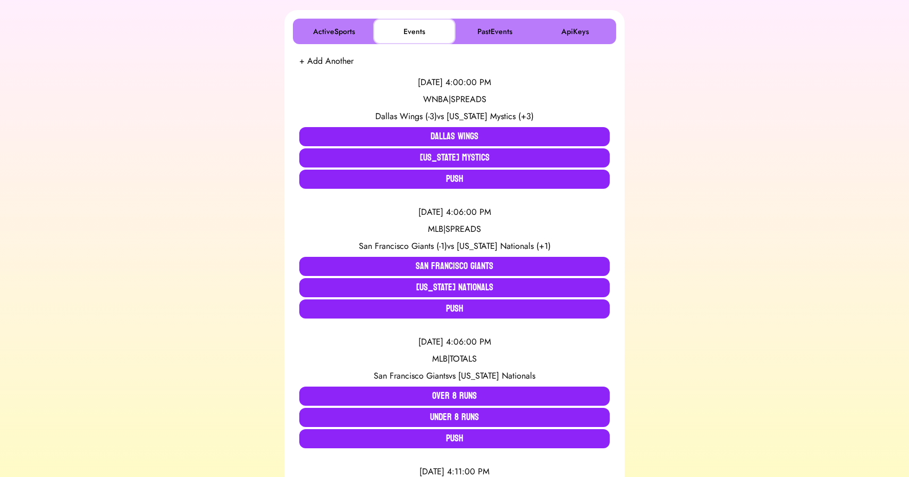
scroll to position [178, 0]
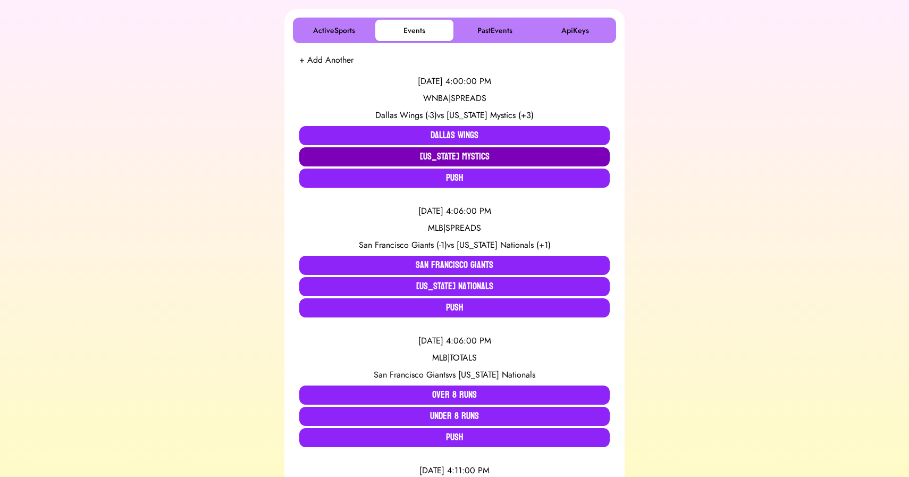
click at [459, 158] on button "[US_STATE] Mystics" at bounding box center [454, 156] width 310 height 19
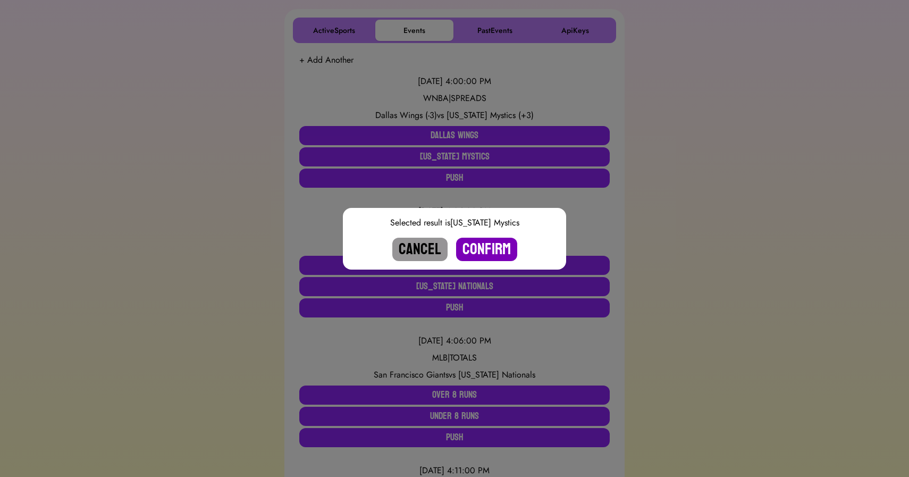
click at [488, 247] on button "Confirm" at bounding box center [486, 249] width 61 height 23
